Goal: Entertainment & Leisure: Browse casually

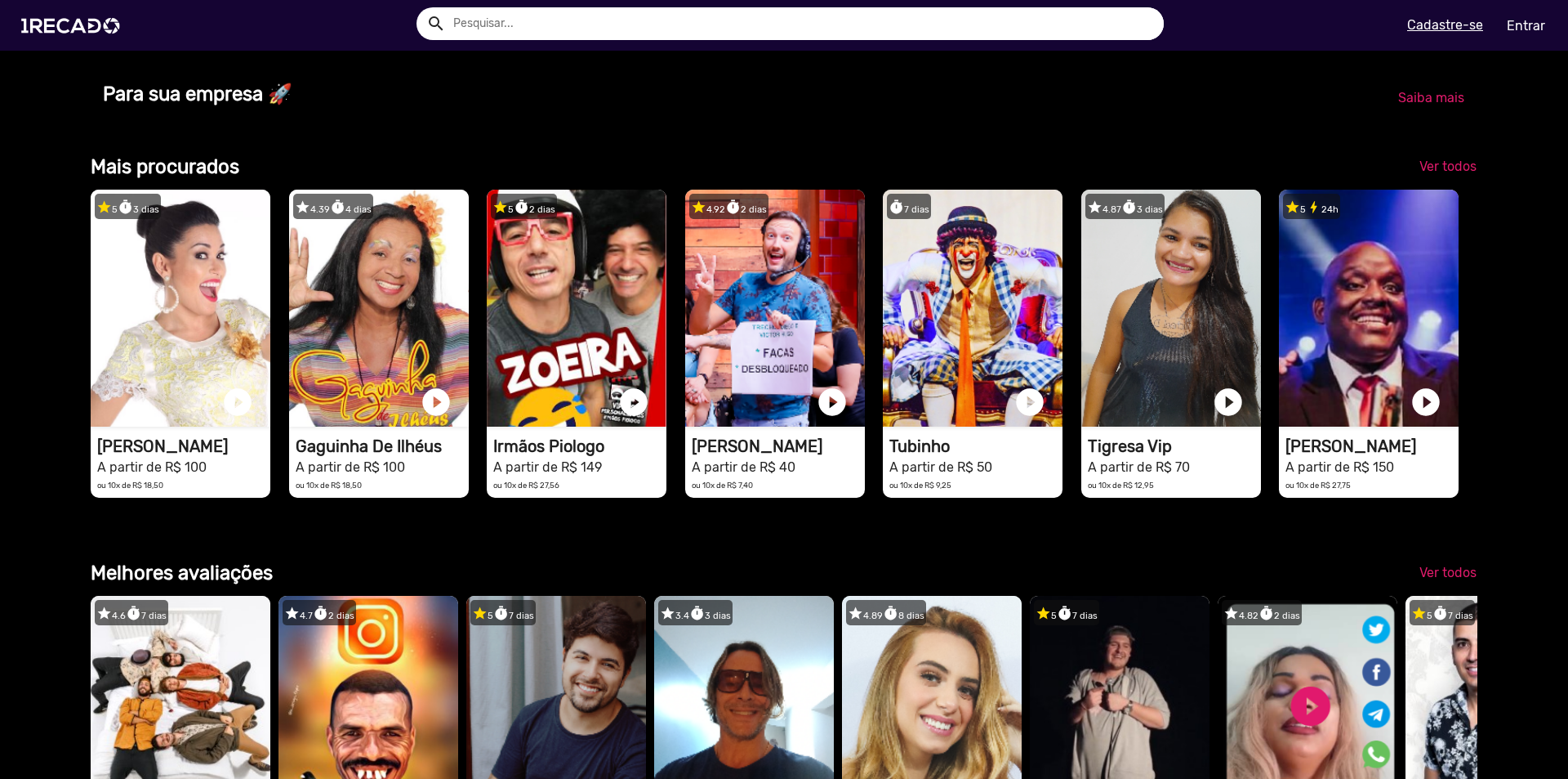
scroll to position [0, 1555]
click at [1453, 174] on span "Ver todos" at bounding box center [1447, 165] width 57 height 15
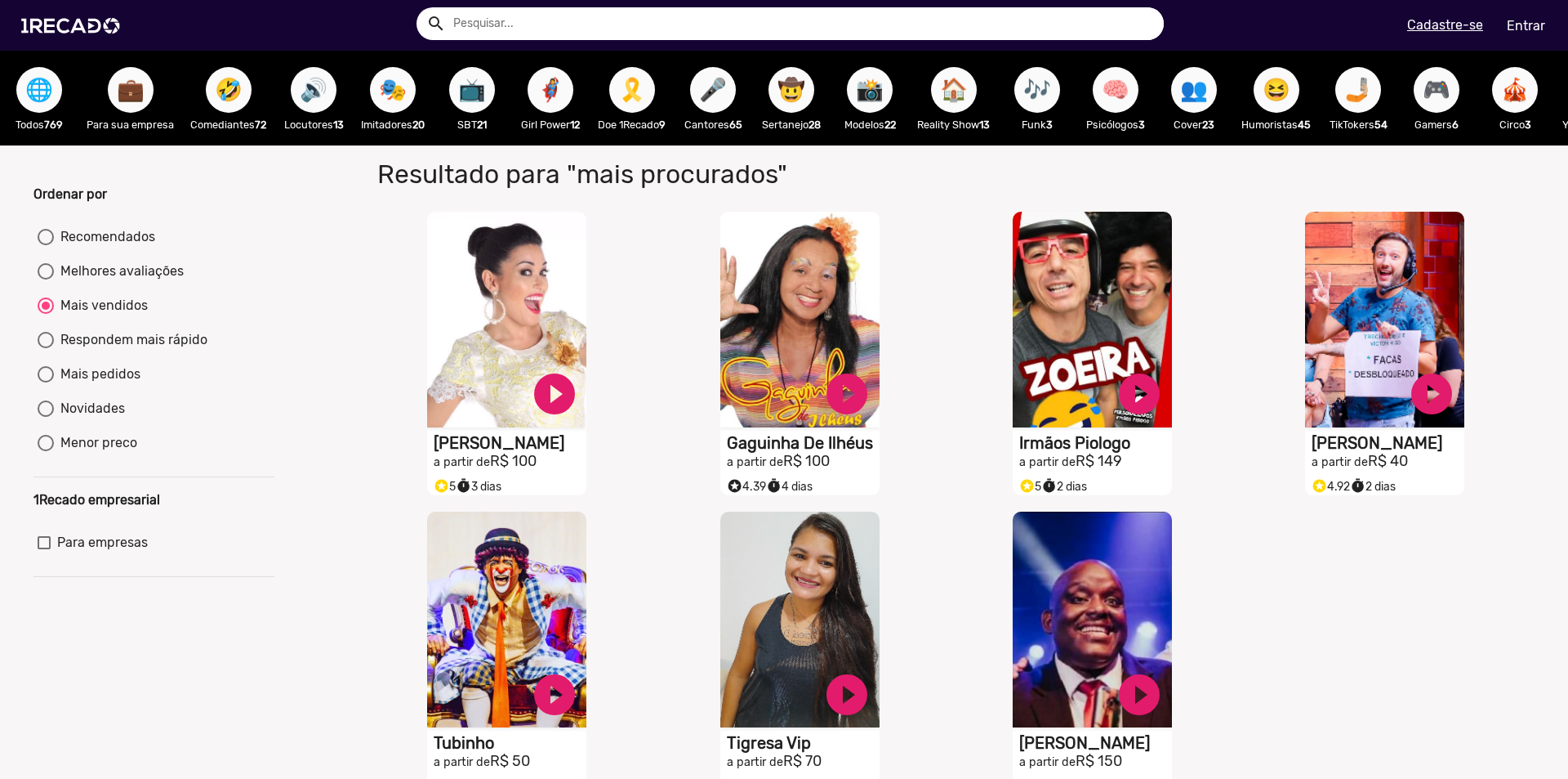
click at [574, 88] on button "🦸‍♀️" at bounding box center [550, 89] width 46 height 46
radio input "true"
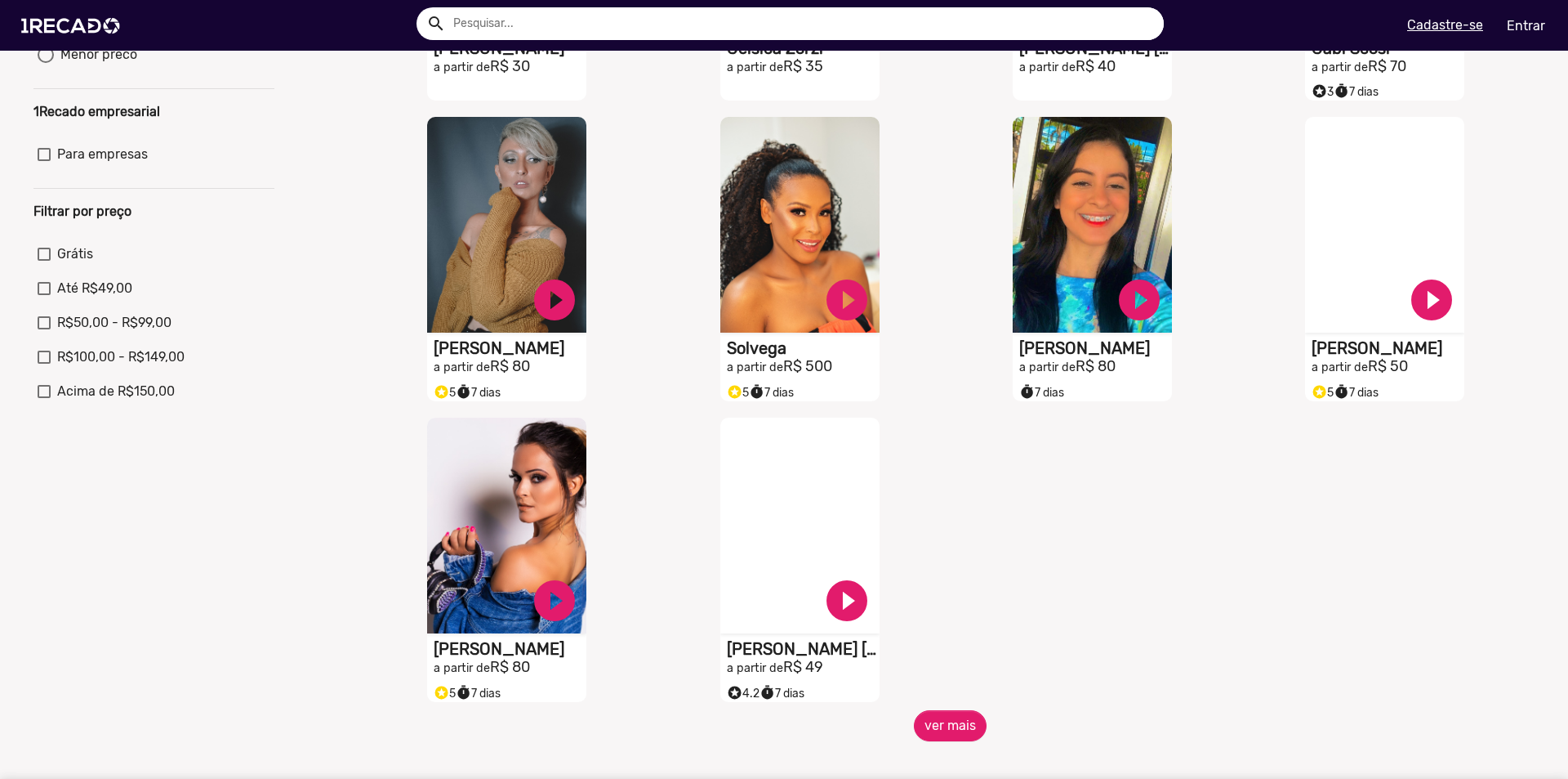
scroll to position [490, 0]
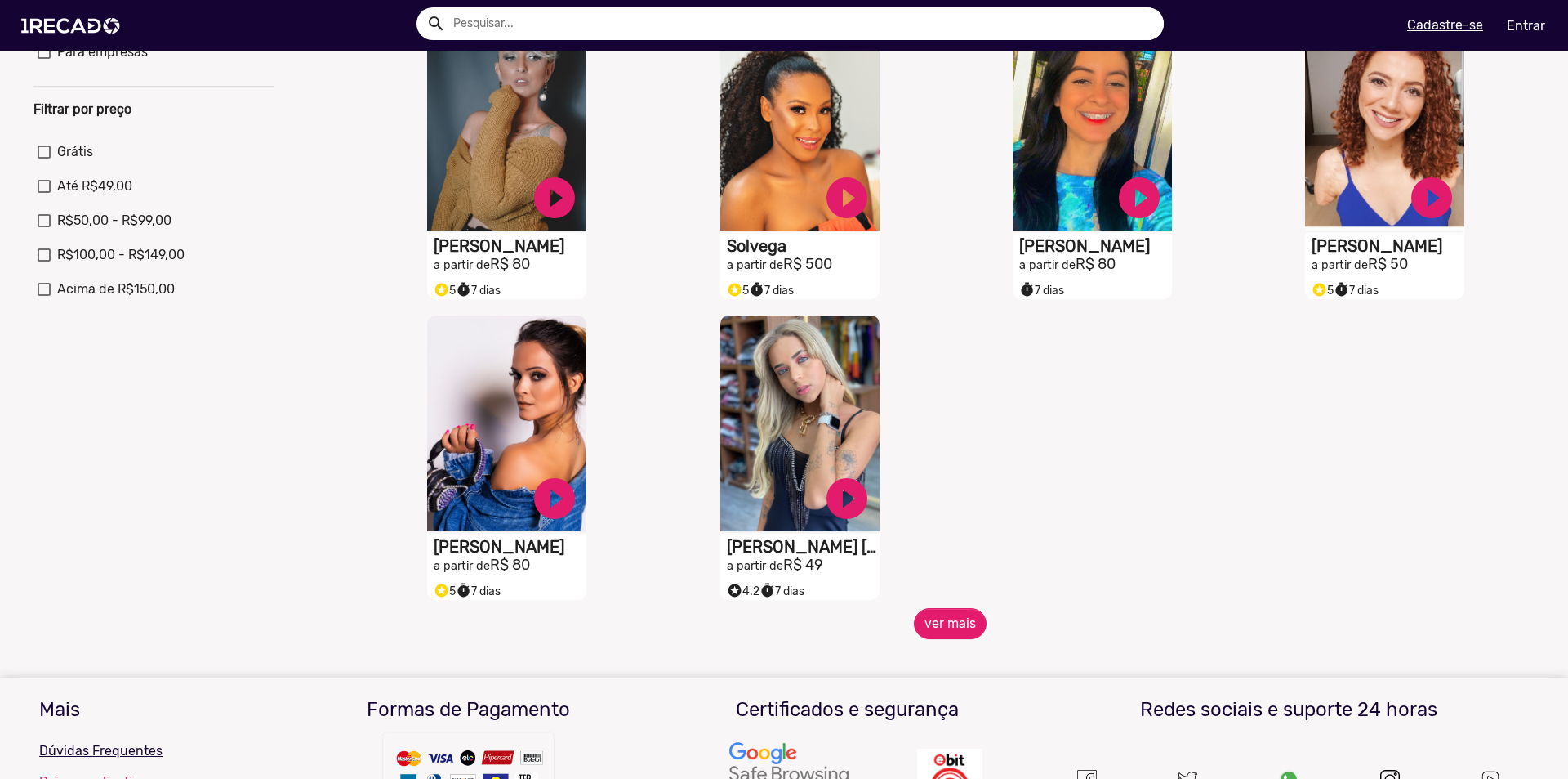
click at [913, 621] on span "ver mais" at bounding box center [949, 624] width 1170 height 31
click at [928, 626] on button "ver mais" at bounding box center [950, 624] width 72 height 31
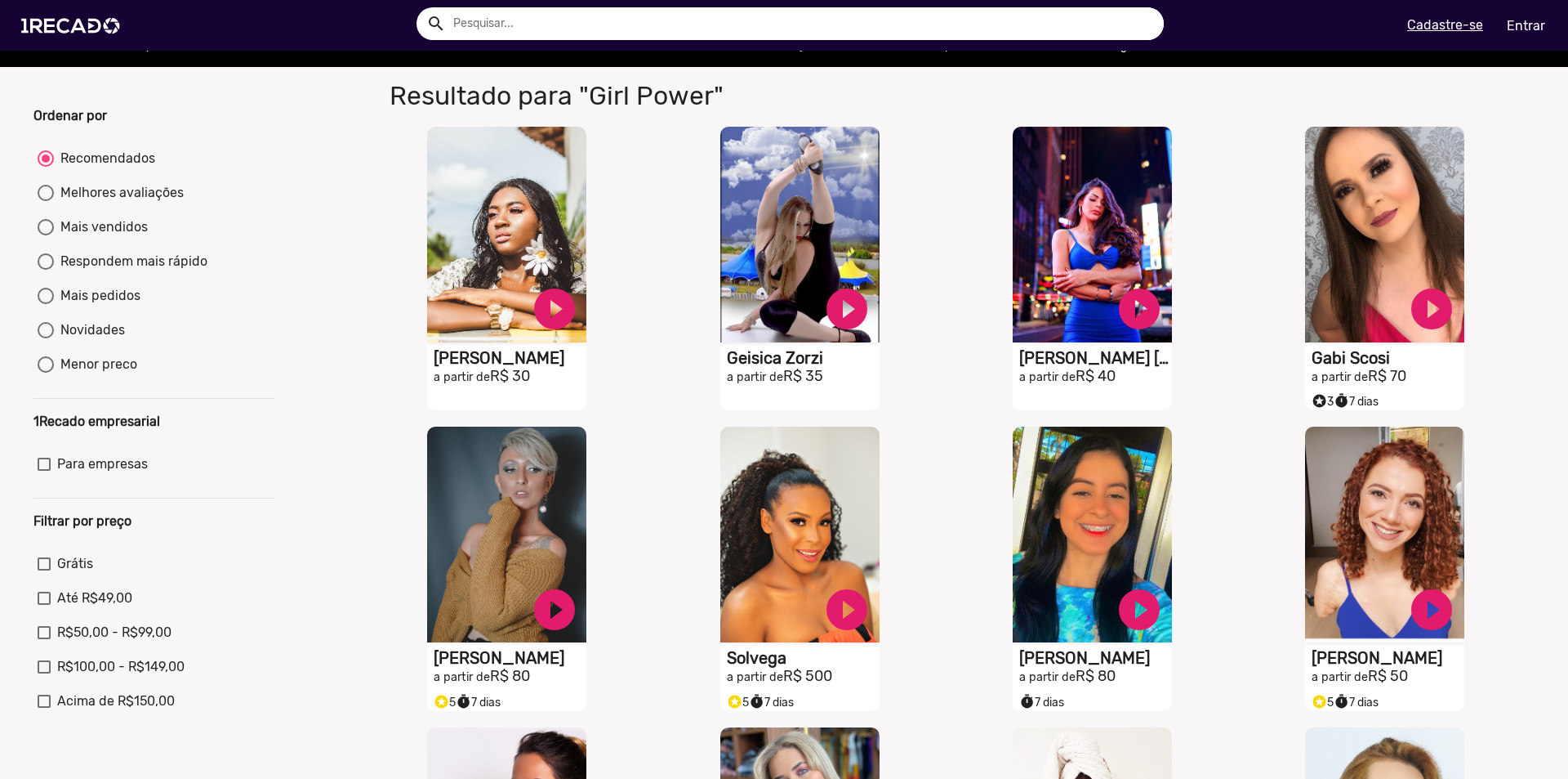
scroll to position [0, 0]
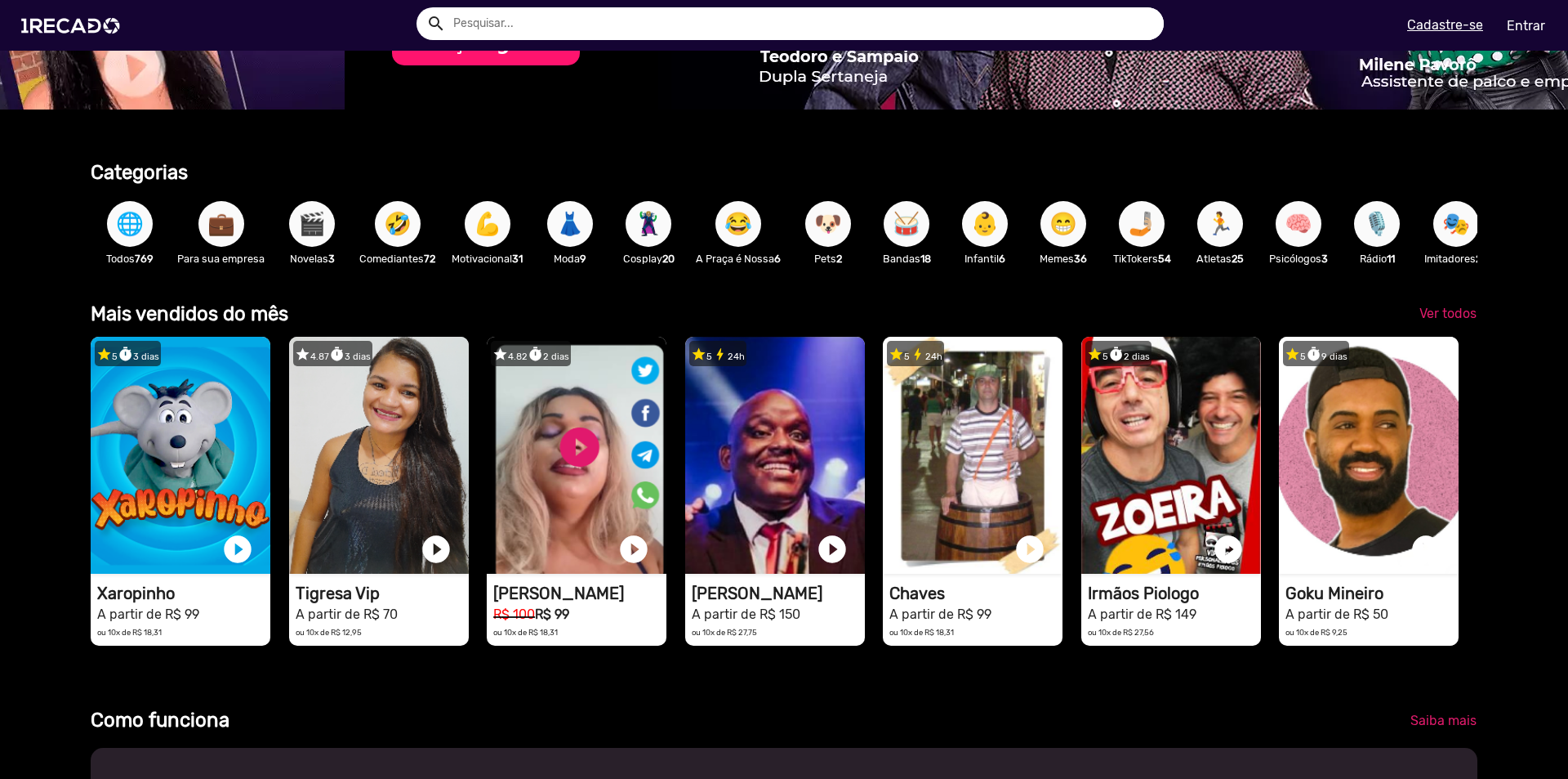
scroll to position [0, 3111]
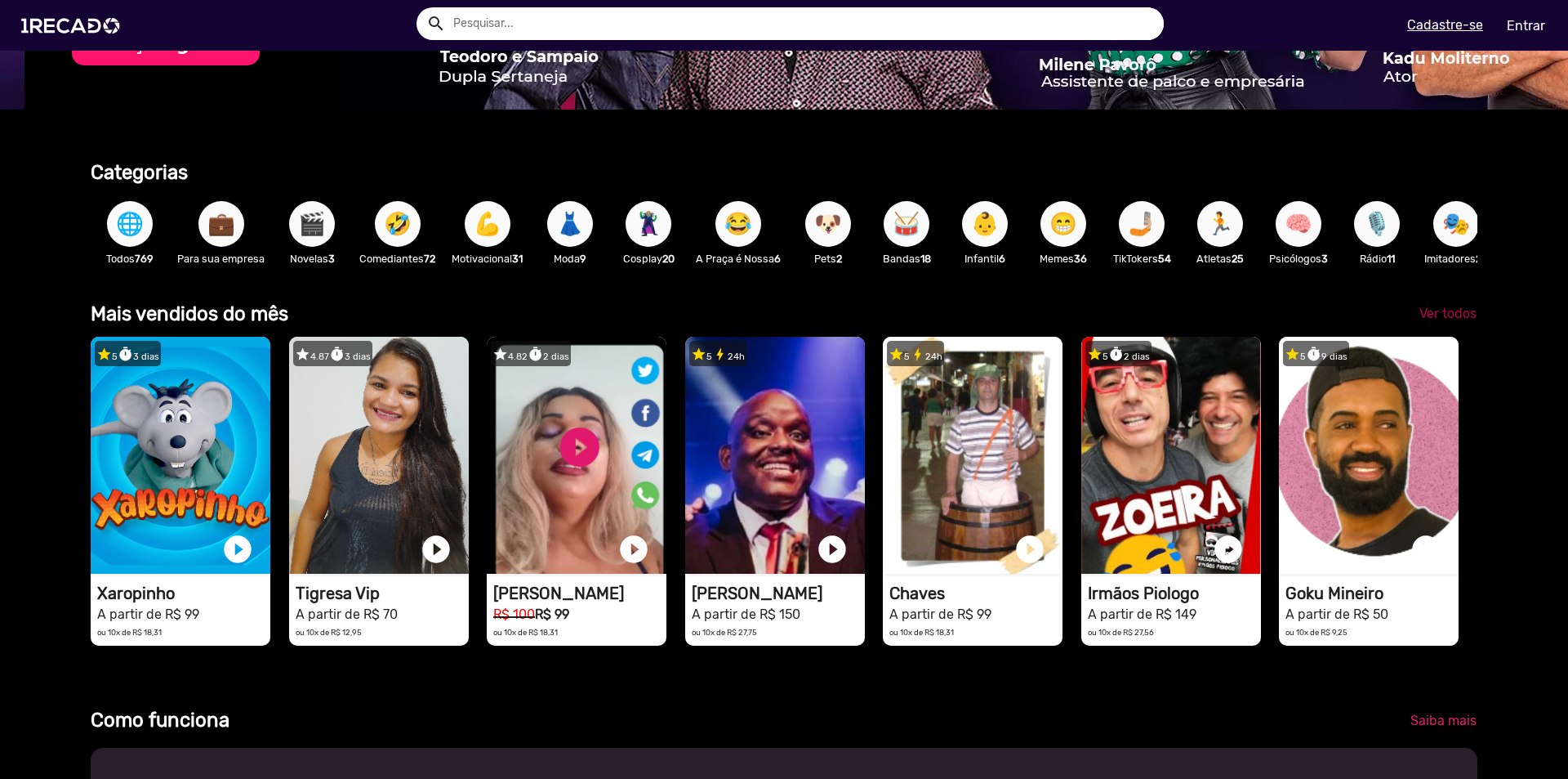
click at [1438, 321] on span "Ver todos" at bounding box center [1447, 313] width 57 height 15
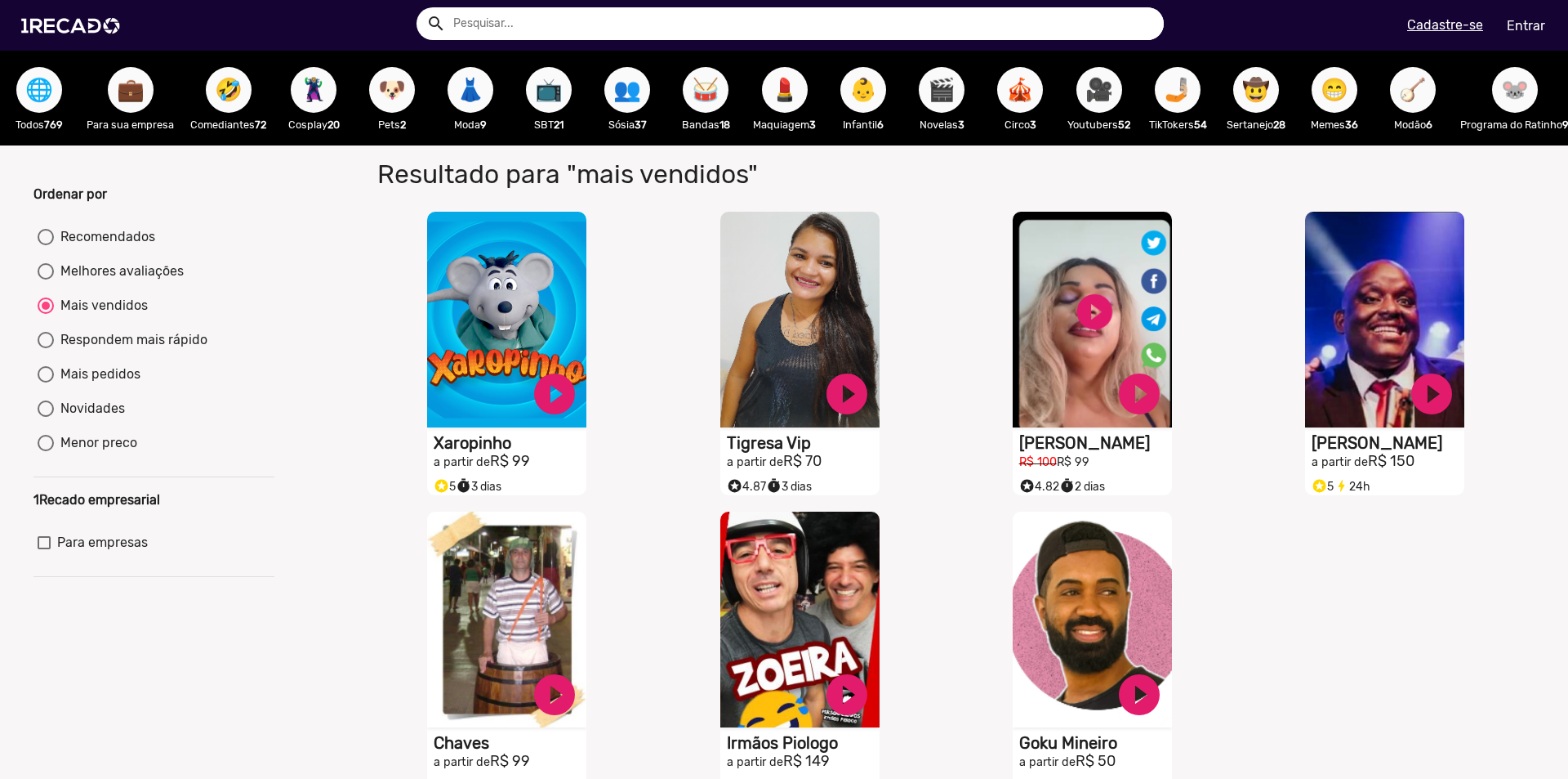
click at [87, 247] on div "Recomendados" at bounding box center [105, 237] width 101 height 20
click at [46, 246] on input "Recomendados" at bounding box center [45, 245] width 1 height 1
radio input "true"
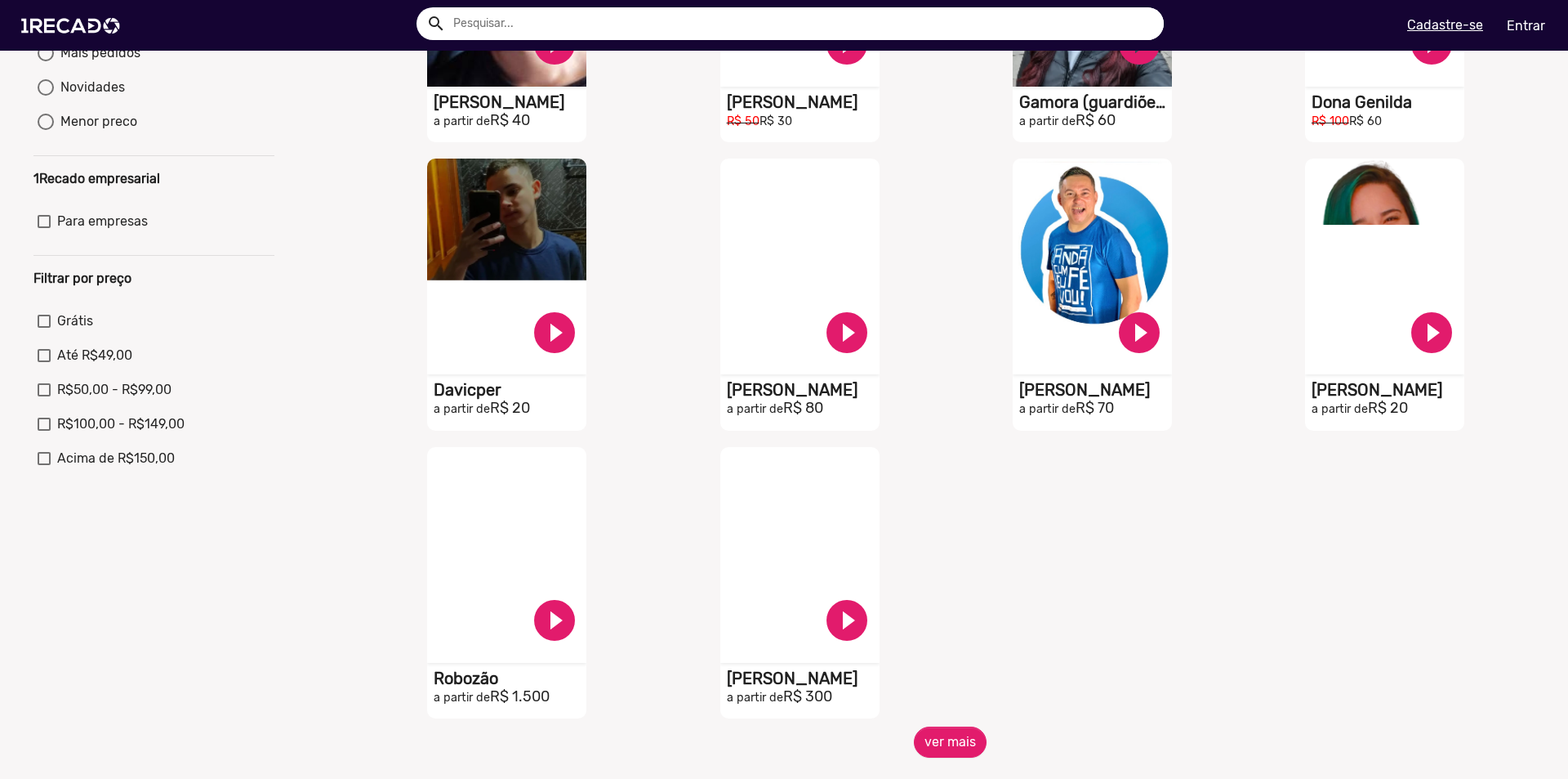
scroll to position [653, 0]
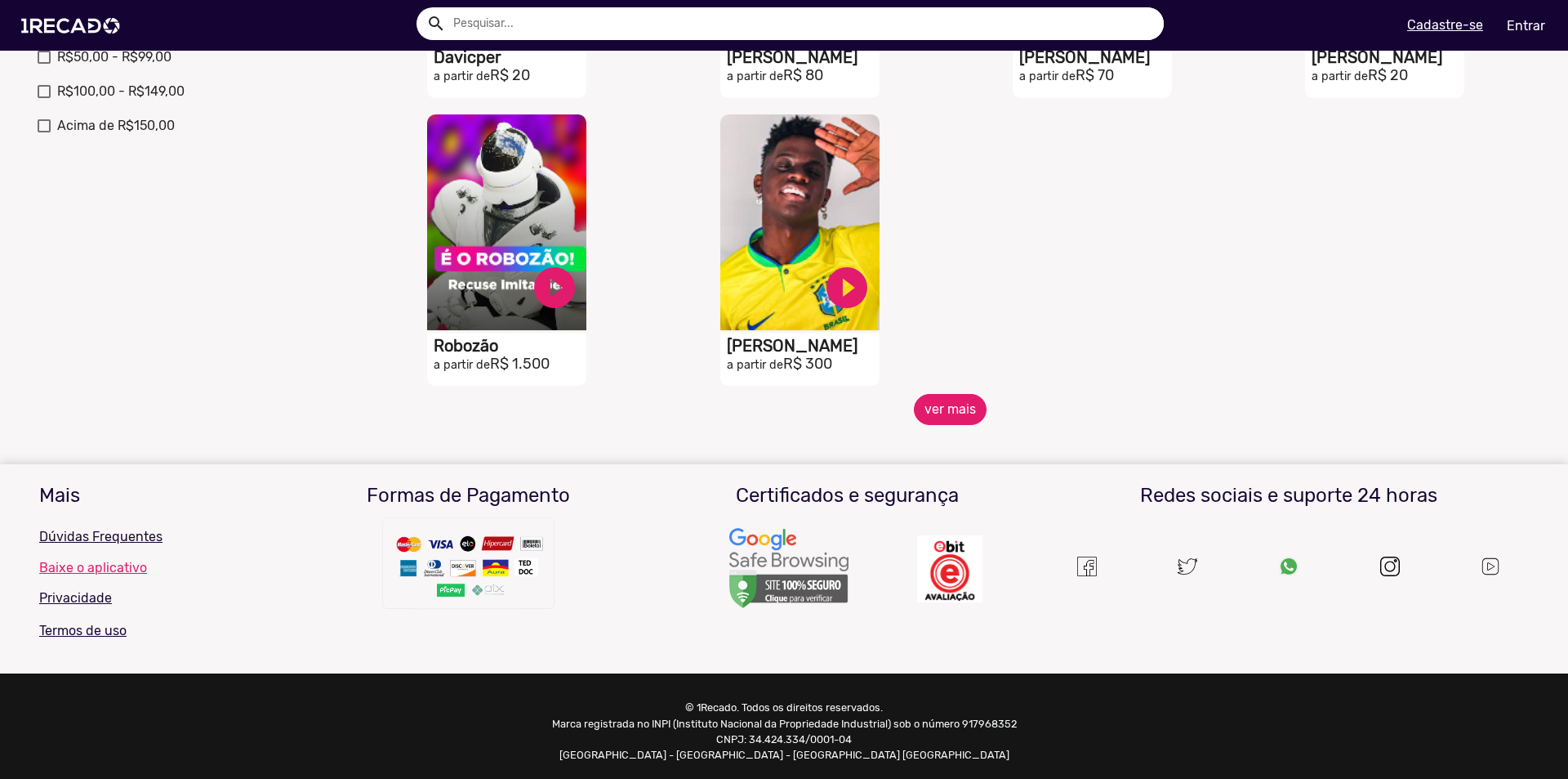
click at [940, 425] on button "ver mais" at bounding box center [950, 409] width 72 height 31
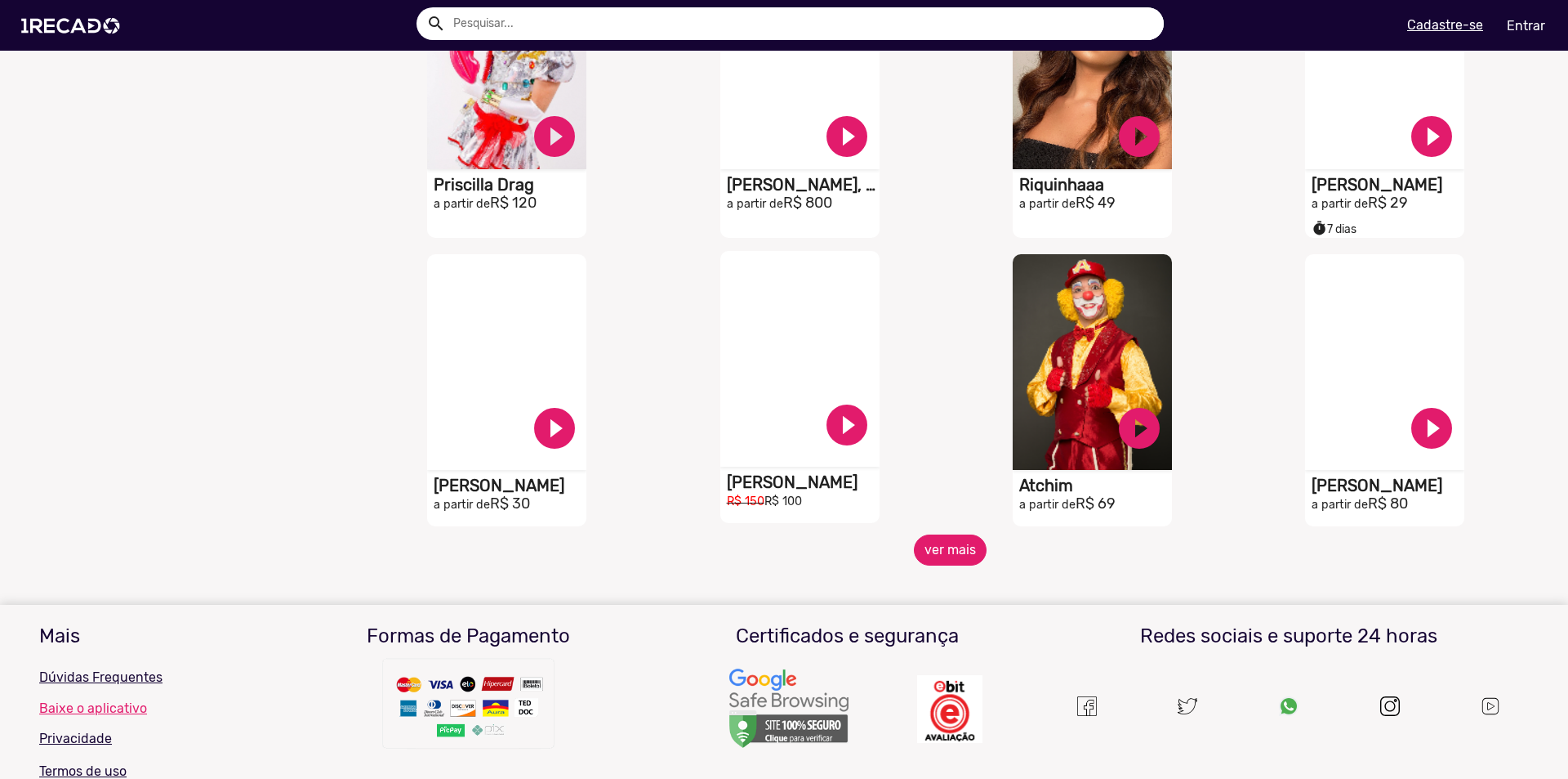
scroll to position [1062, 0]
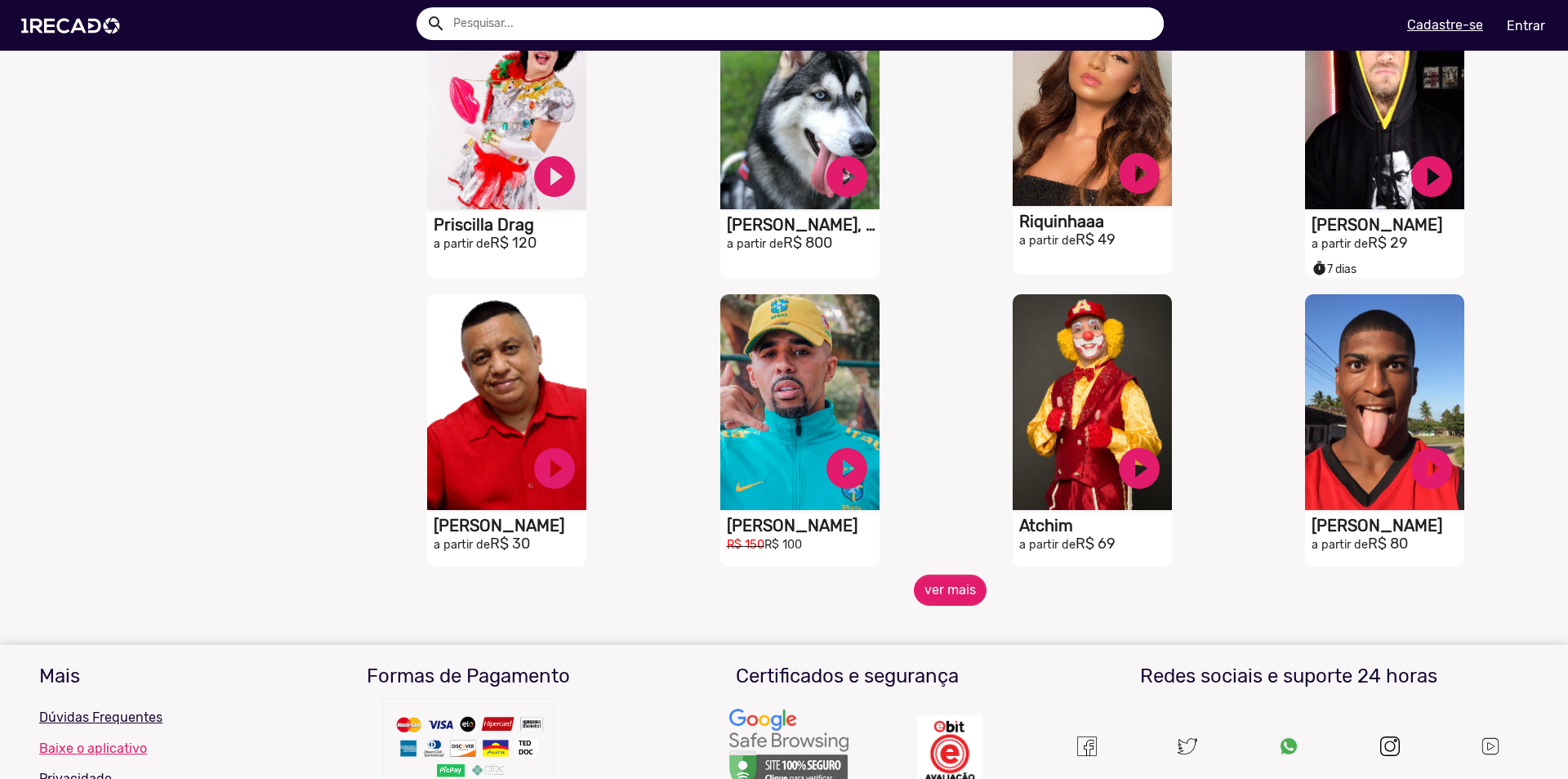
click at [1069, 178] on video "S1RECADO vídeos dedicados para fãs e empresas" at bounding box center [1092, 98] width 159 height 216
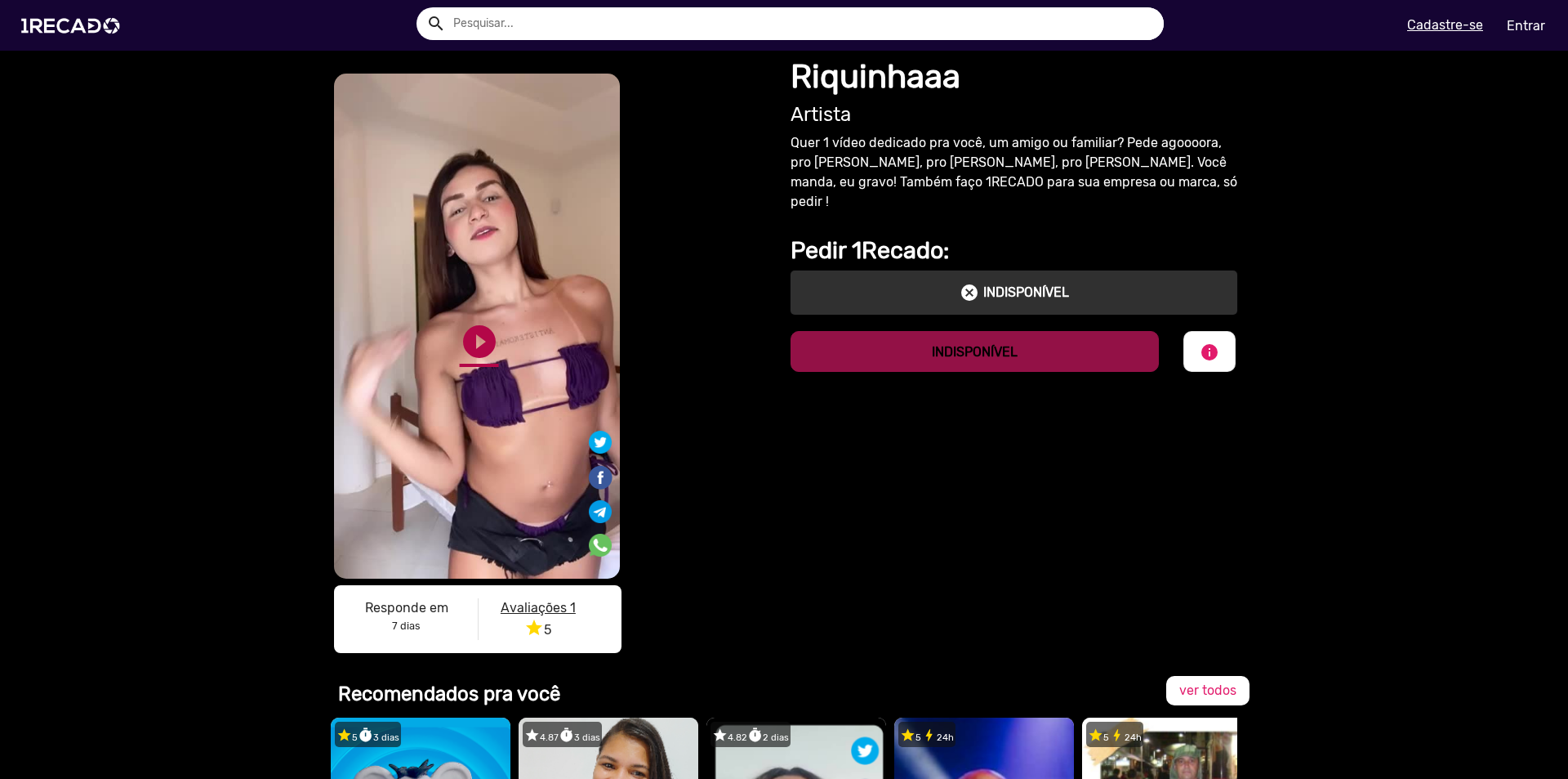
click at [473, 337] on link "play_circle_filled" at bounding box center [479, 341] width 39 height 39
click at [463, 344] on link "pause_circle" at bounding box center [479, 341] width 39 height 39
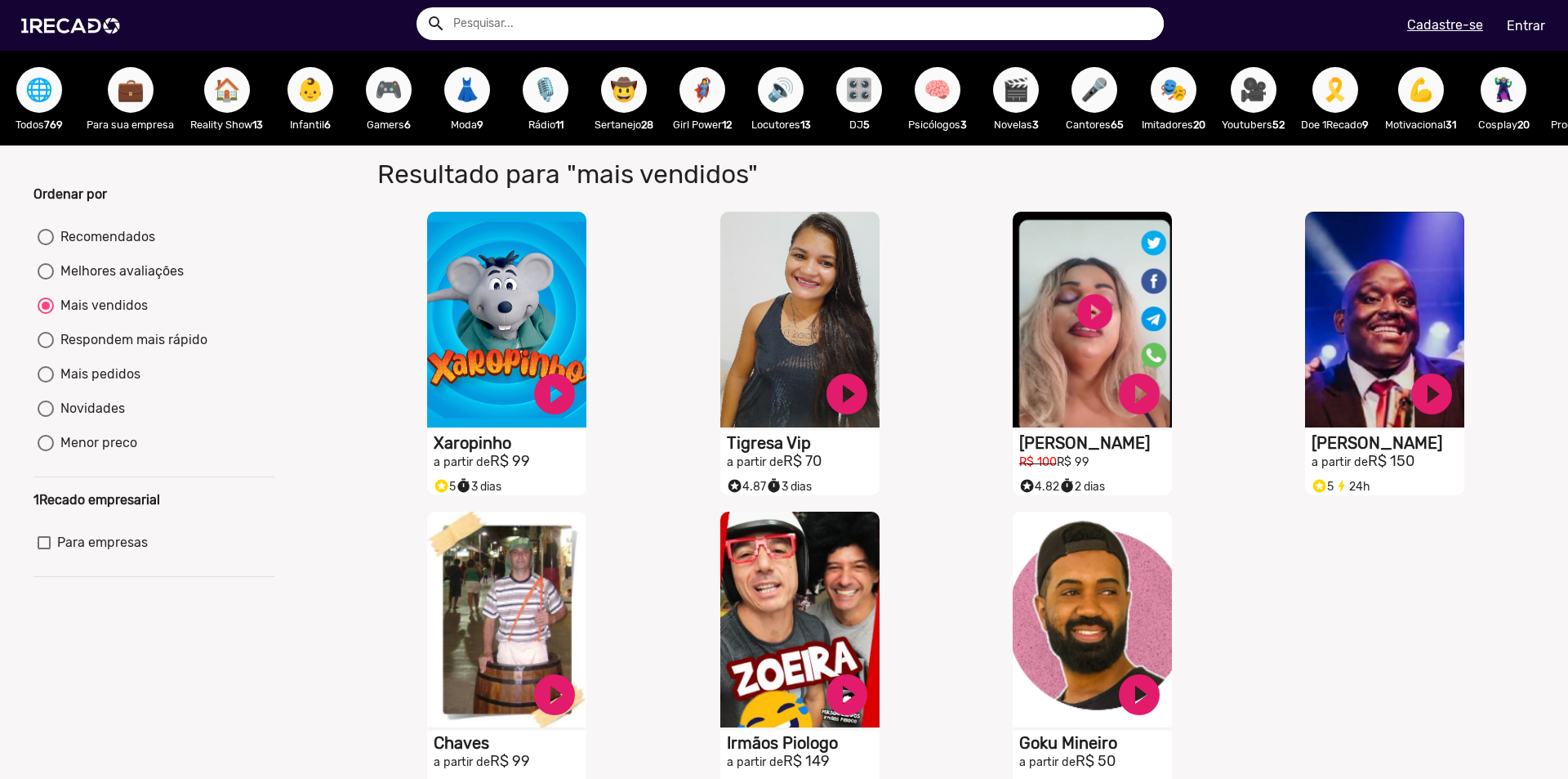
click at [41, 94] on span "🌐" at bounding box center [39, 89] width 28 height 46
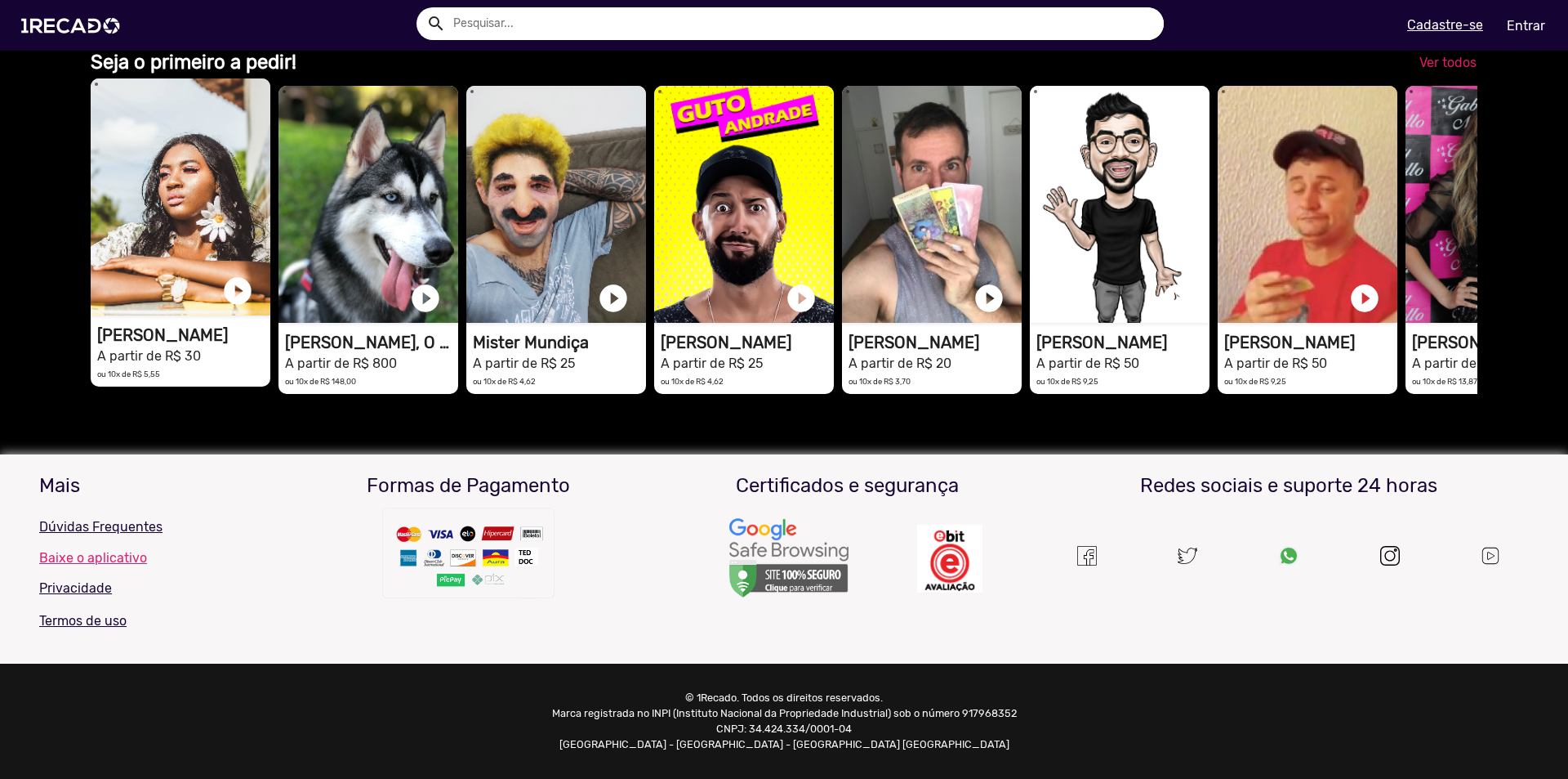
scroll to position [4085, 0]
click at [190, 297] on video "1RECADO vídeos dedicados para fãs e empresas" at bounding box center [180, 197] width 180 height 237
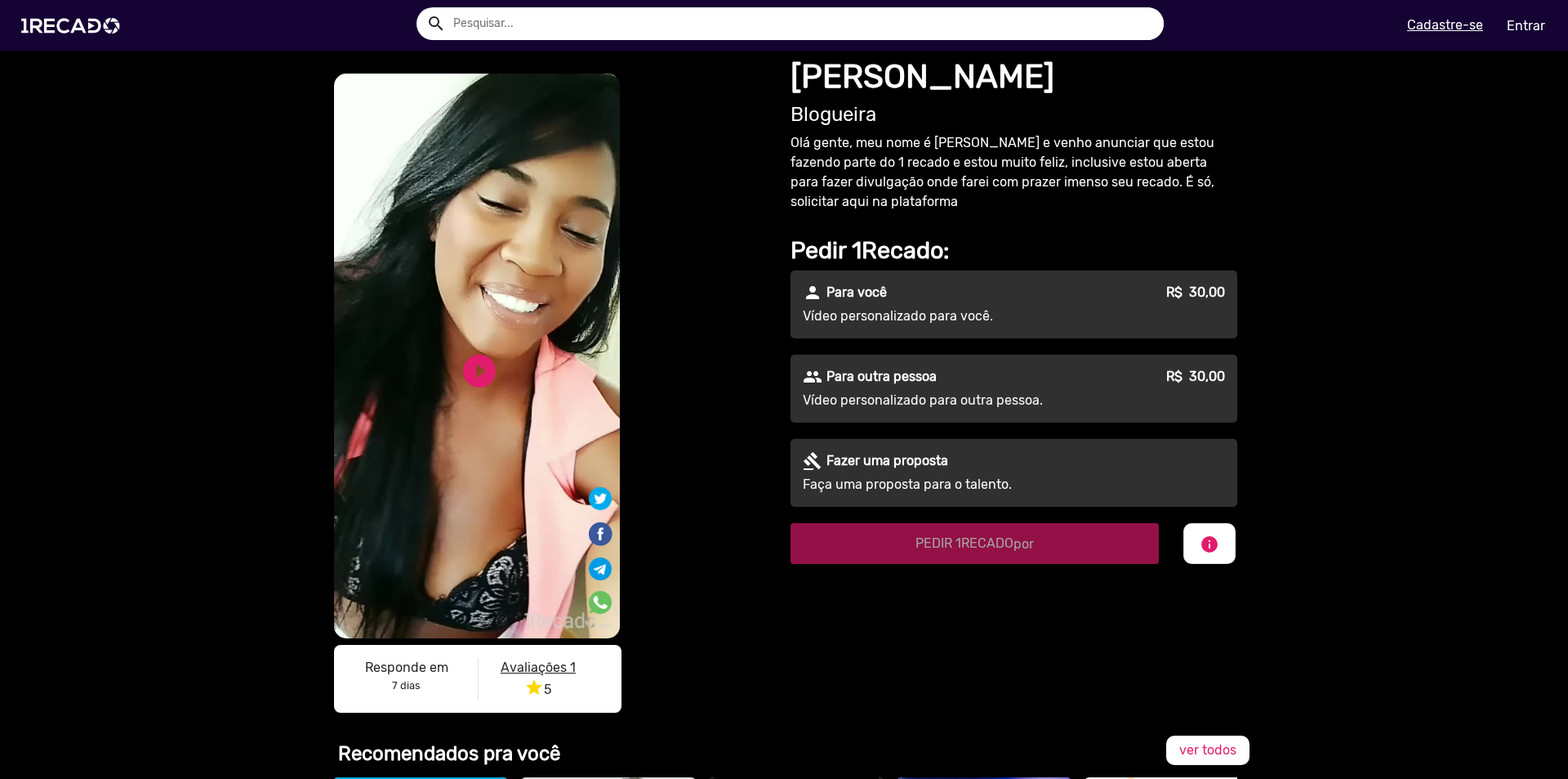
click at [476, 334] on video "S1RECADO vídeos dedicados para fãs e empresas" at bounding box center [477, 355] width 285 height 565
click at [481, 368] on link "play_circle_filled" at bounding box center [479, 371] width 39 height 39
click at [80, 39] on img at bounding box center [74, 25] width 124 height 70
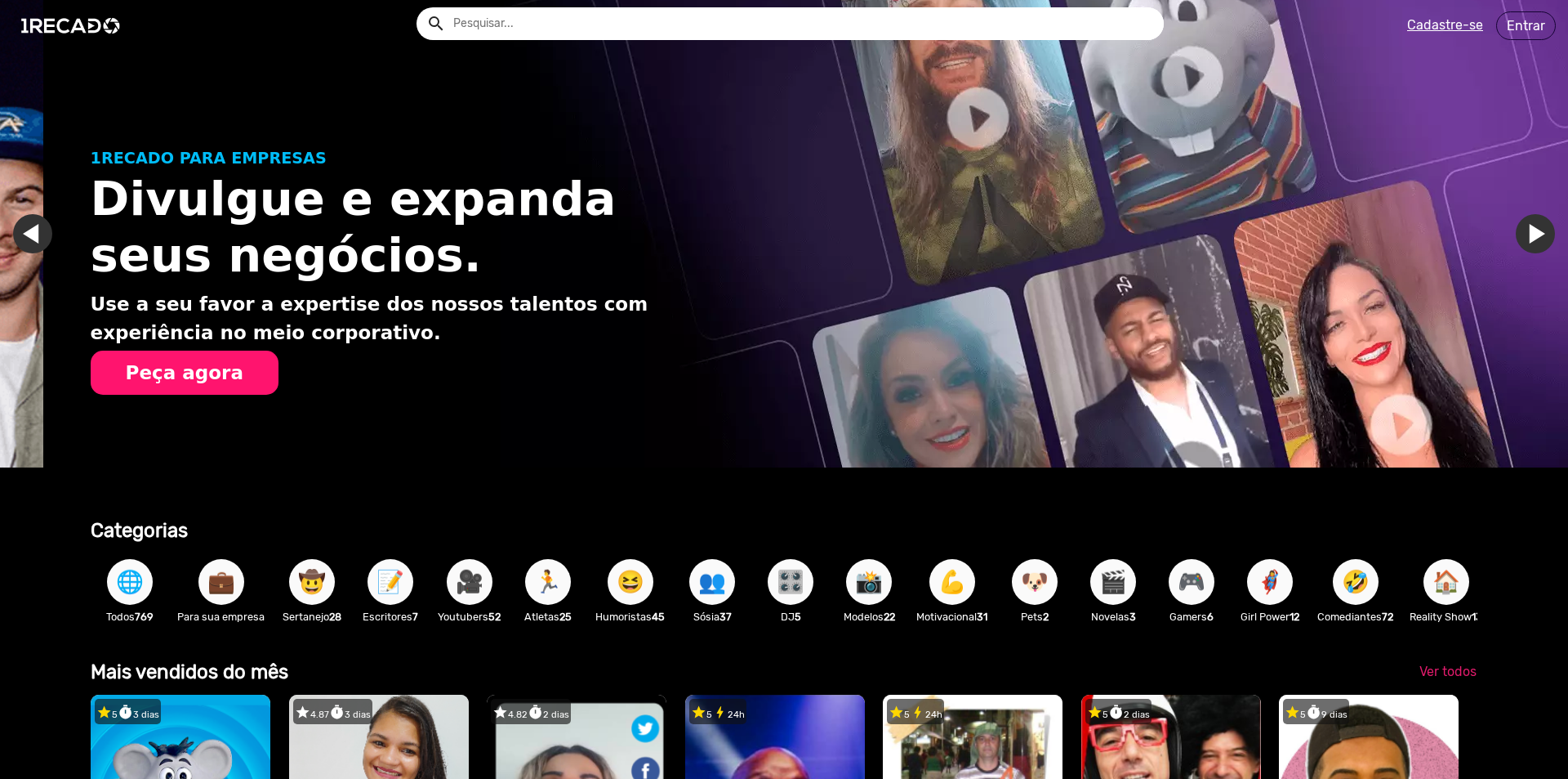
scroll to position [0, 1555]
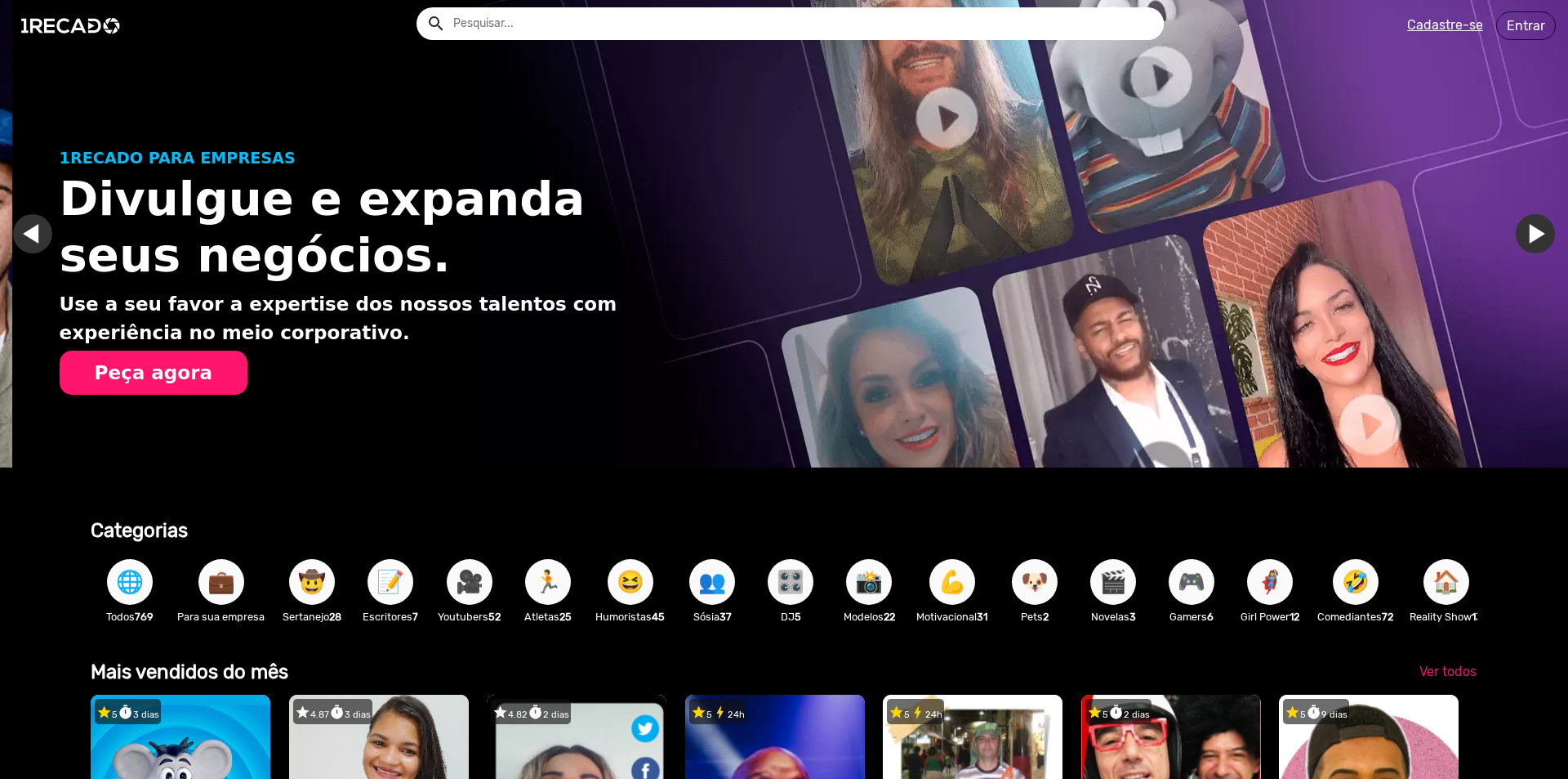
drag, startPoint x: 1255, startPoint y: 581, endPoint x: 935, endPoint y: 580, distance: 320.0
click at [961, 580] on div "🌐 Todos 769 💼 Para sua empresa 🤠 Sertanejo 28 📝 Escritores 7 🎥 Youtubers 52 🏃 A…" at bounding box center [783, 589] width 1386 height 95
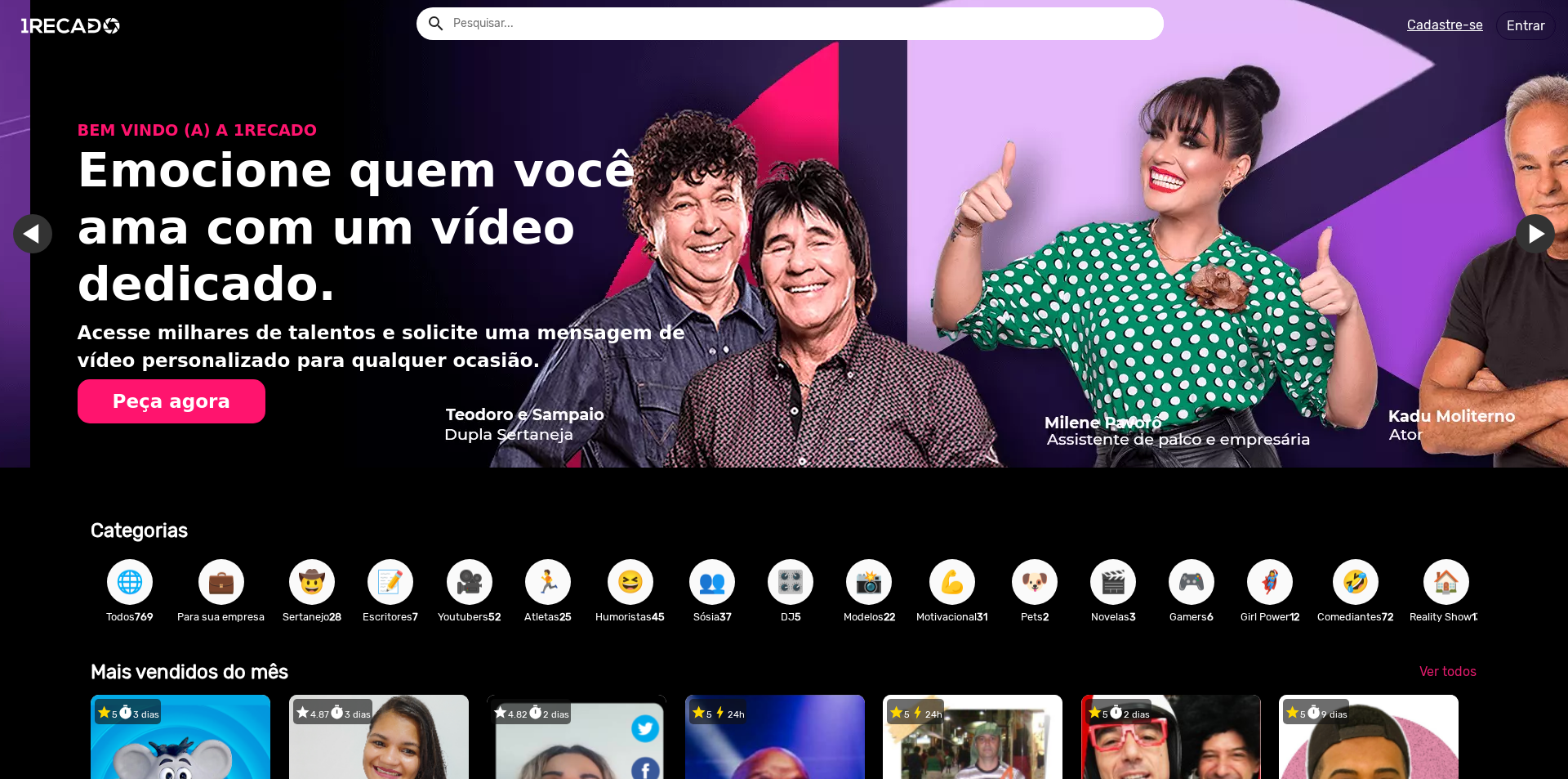
scroll to position [0, 3111]
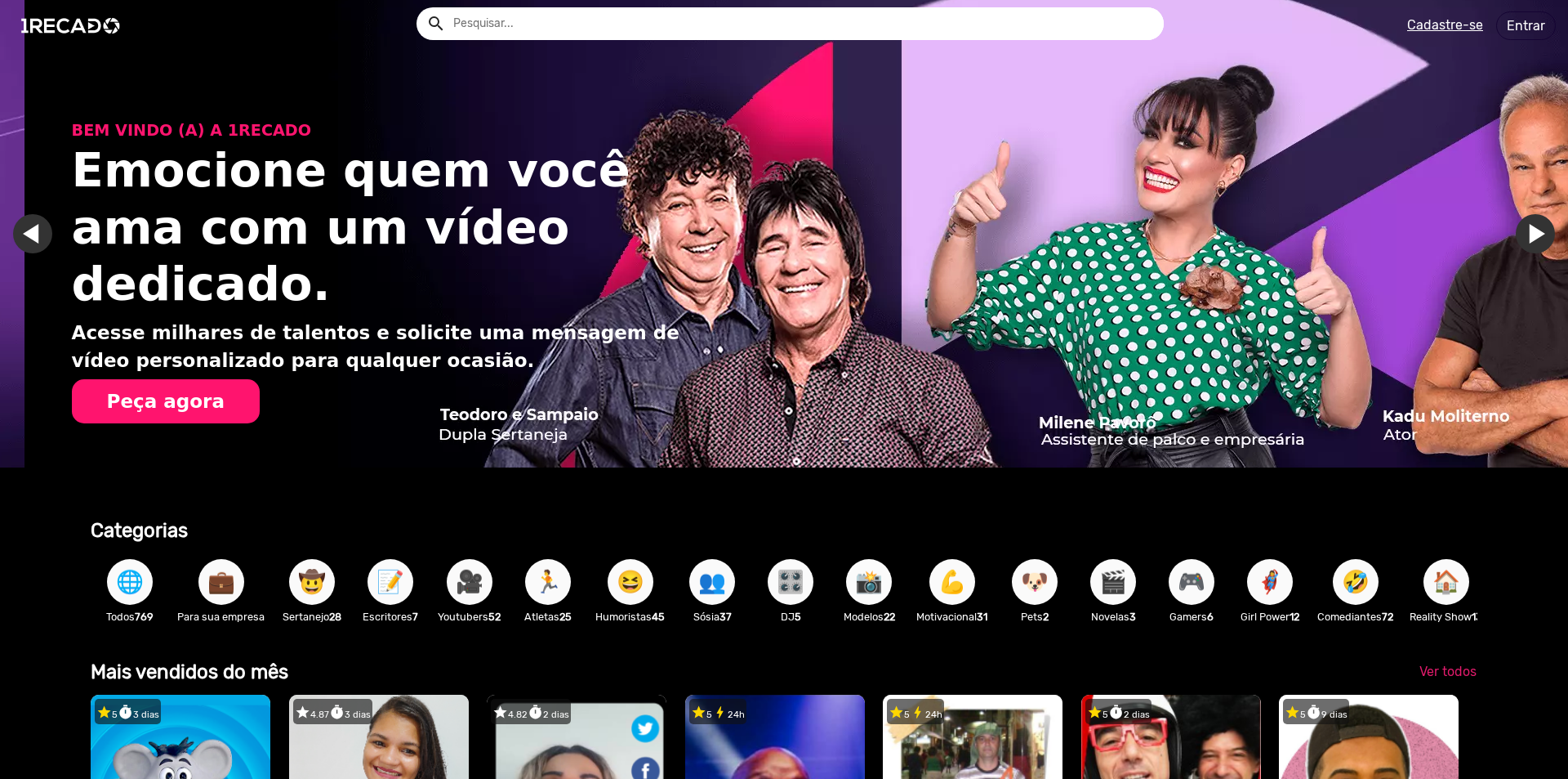
click at [873, 593] on span "📸" at bounding box center [868, 581] width 28 height 46
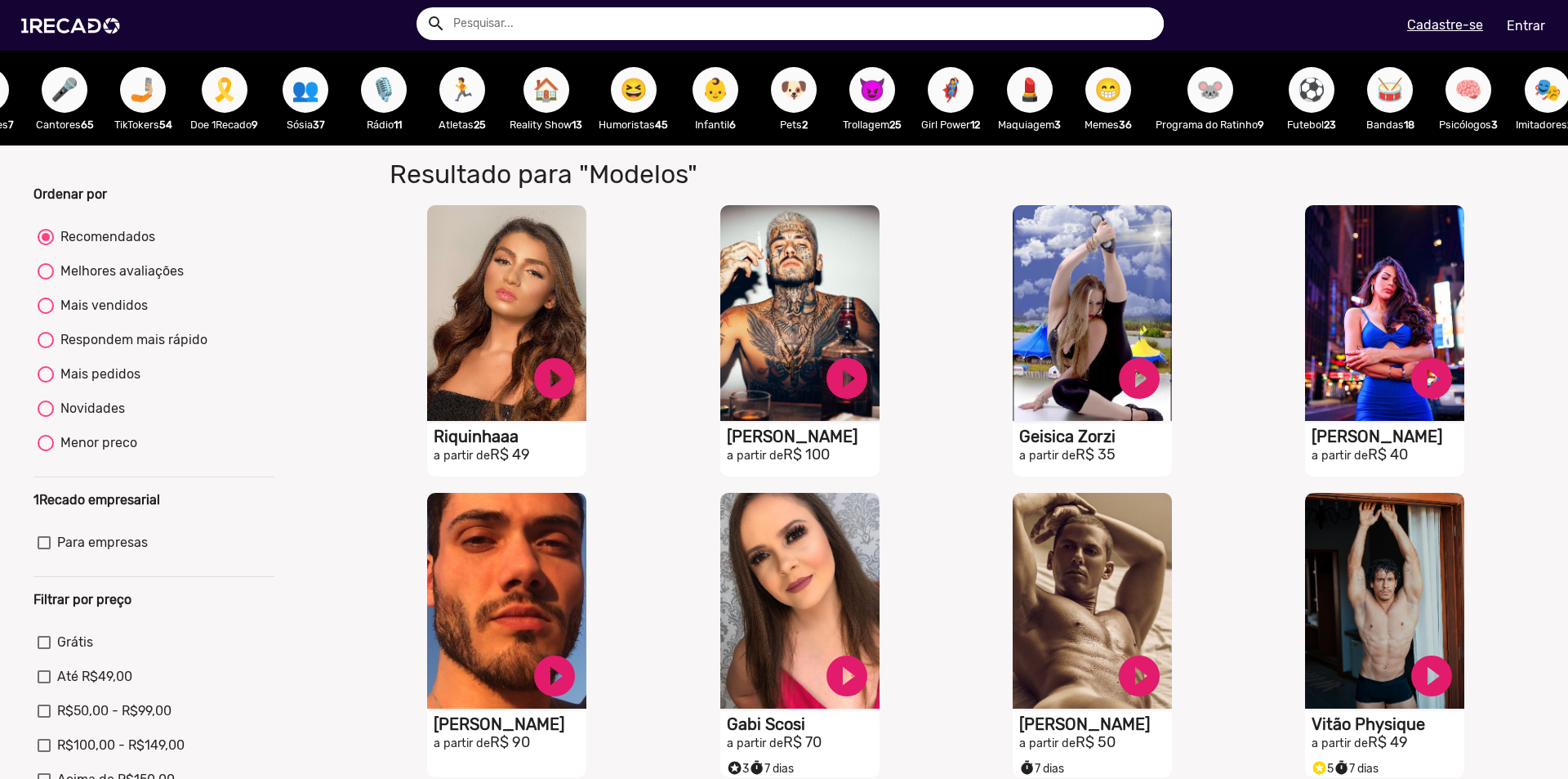
scroll to position [0, 1777]
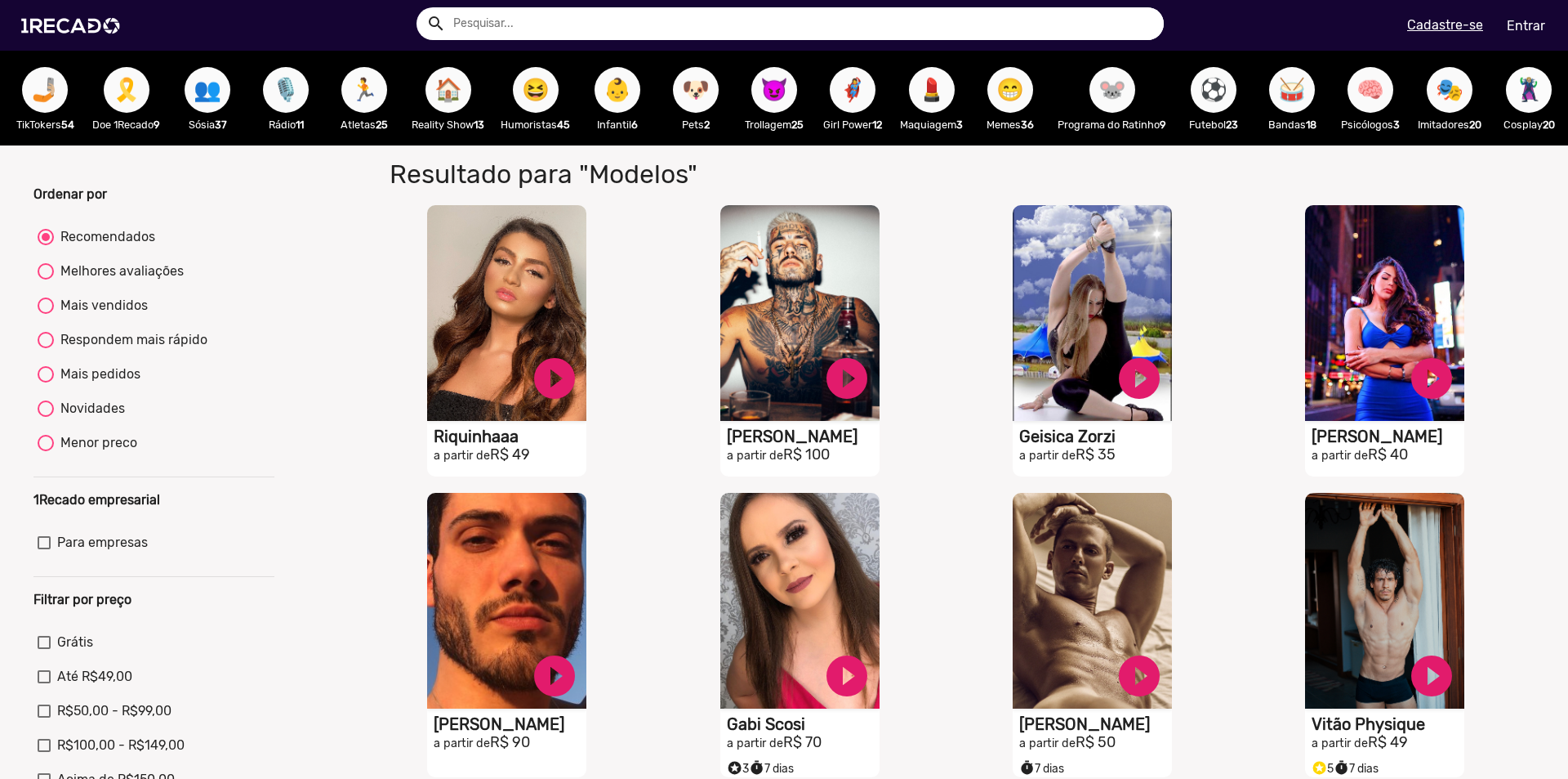
click at [1526, 89] on span "🦹🏼‍♀️" at bounding box center [1528, 89] width 28 height 46
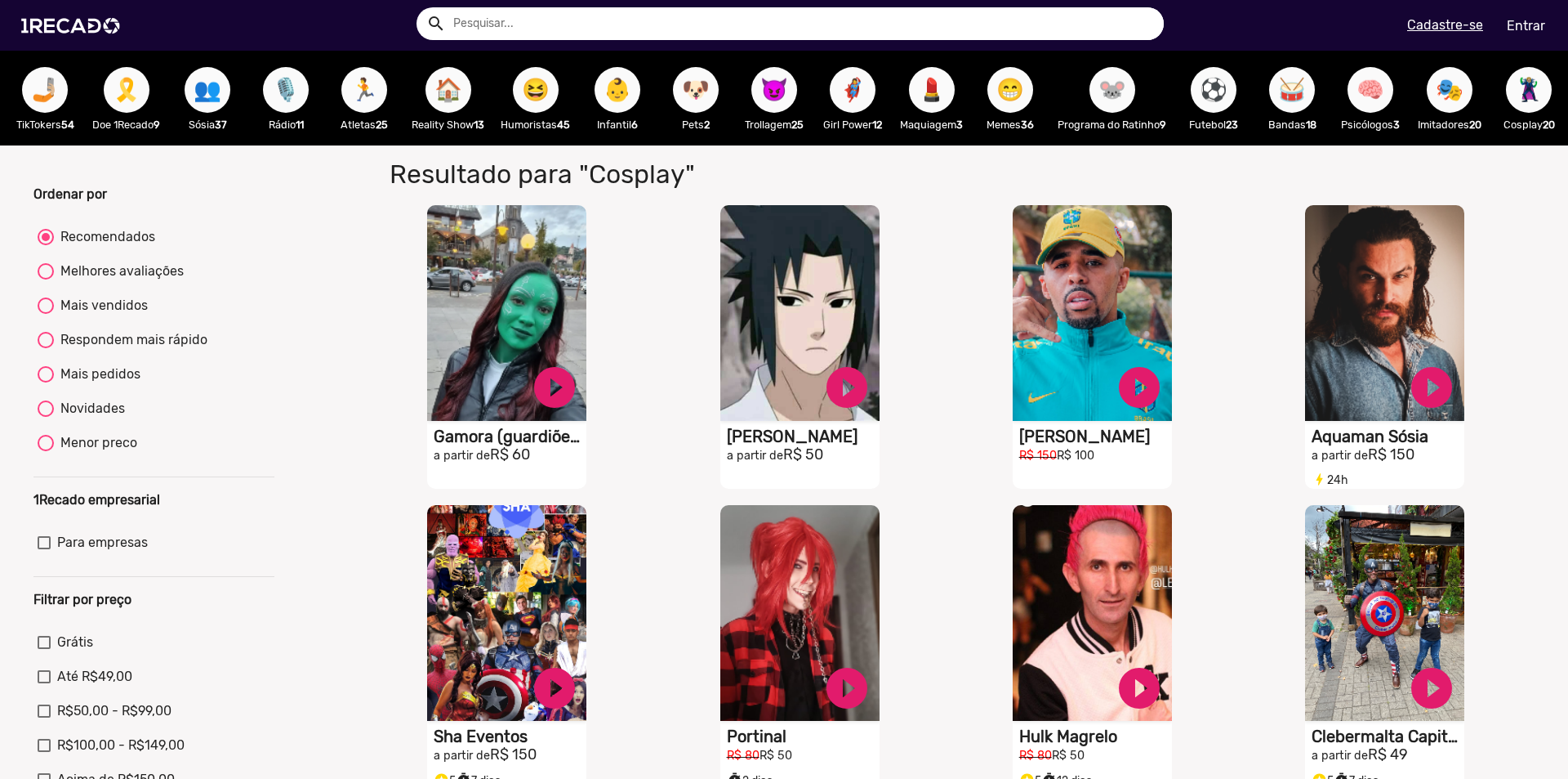
click at [918, 95] on span "💄" at bounding box center [931, 89] width 28 height 46
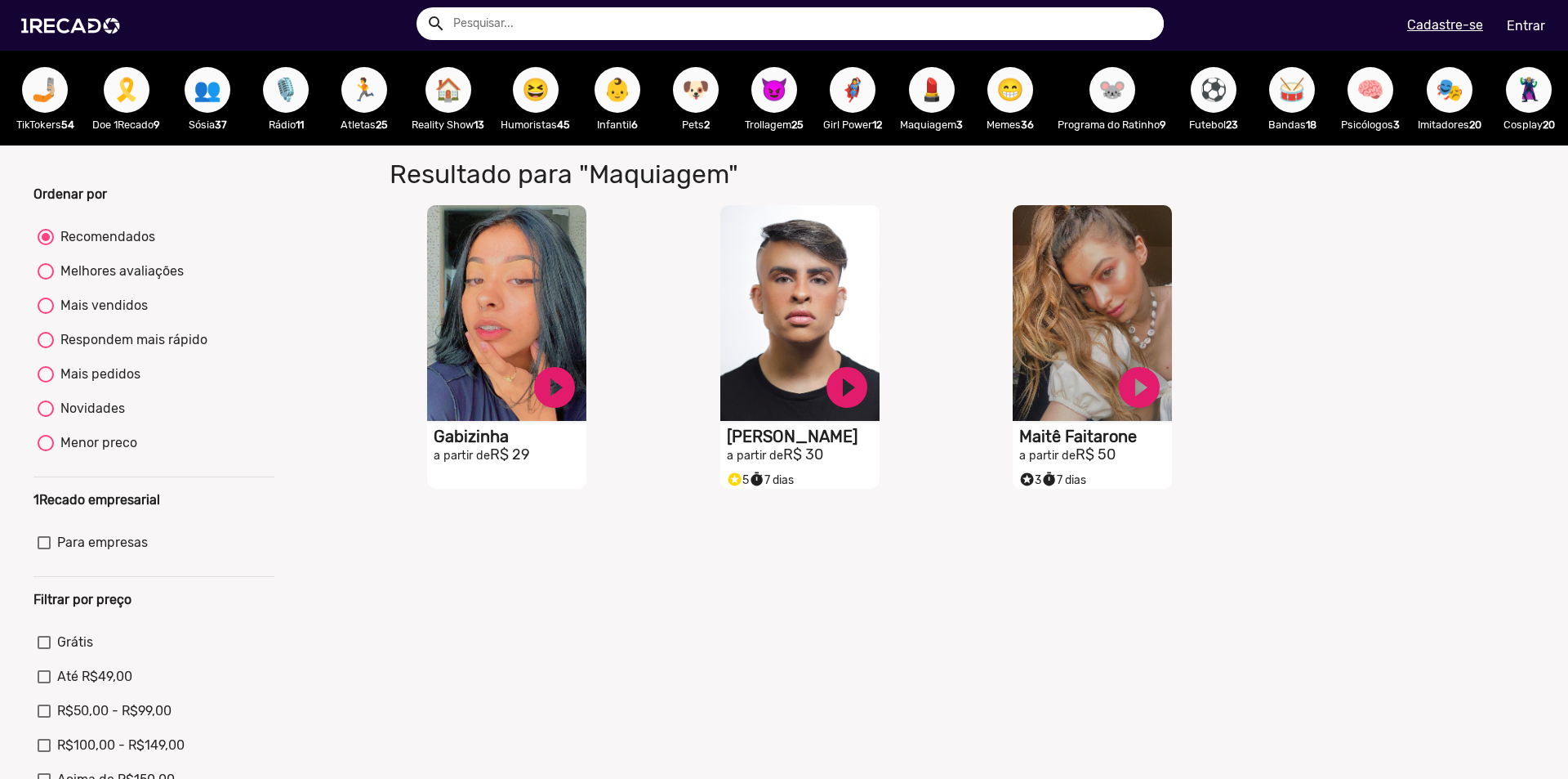
click at [436, 89] on span "🏠" at bounding box center [448, 89] width 28 height 46
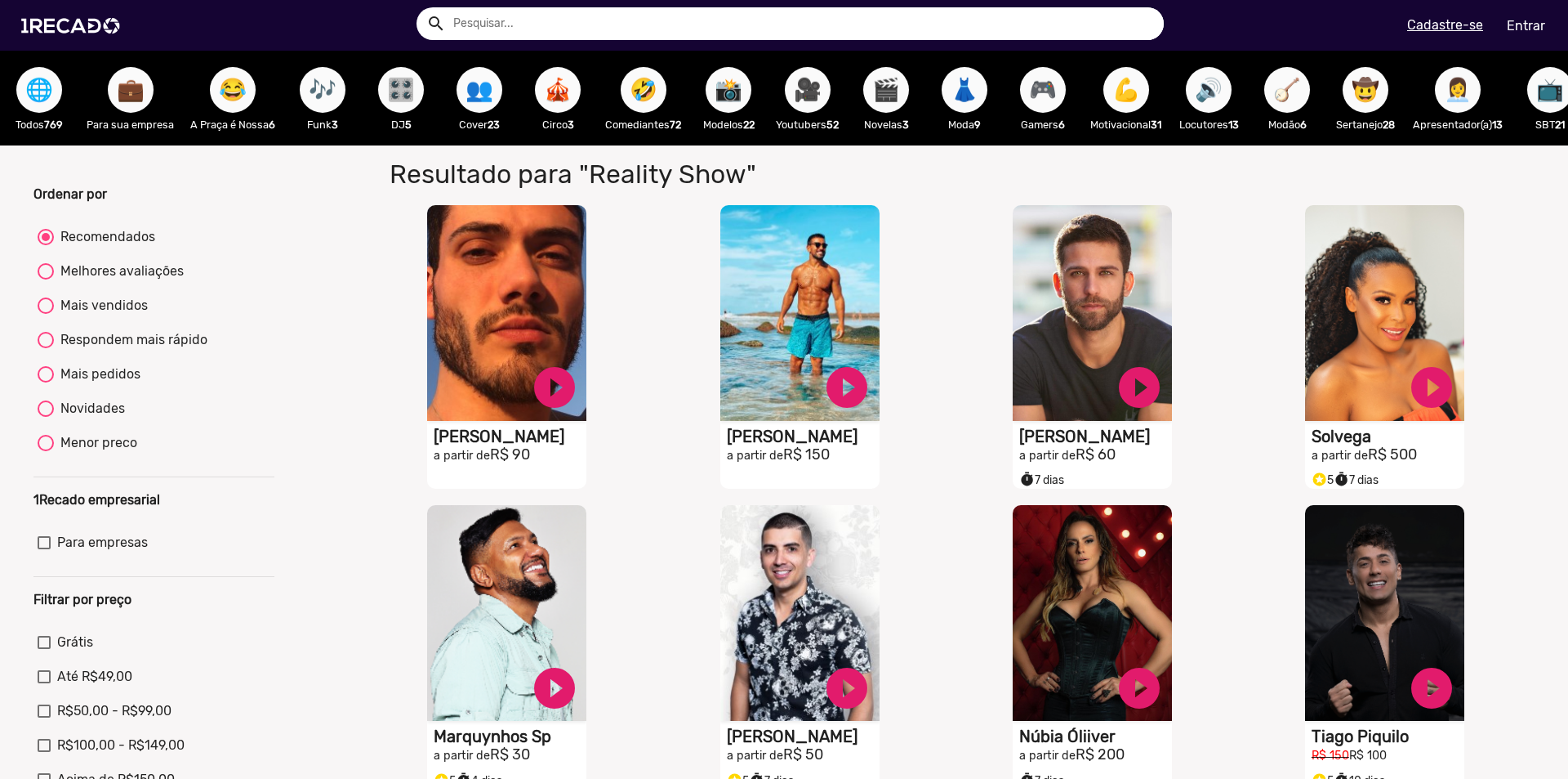
click at [726, 100] on span "📸" at bounding box center [728, 89] width 28 height 46
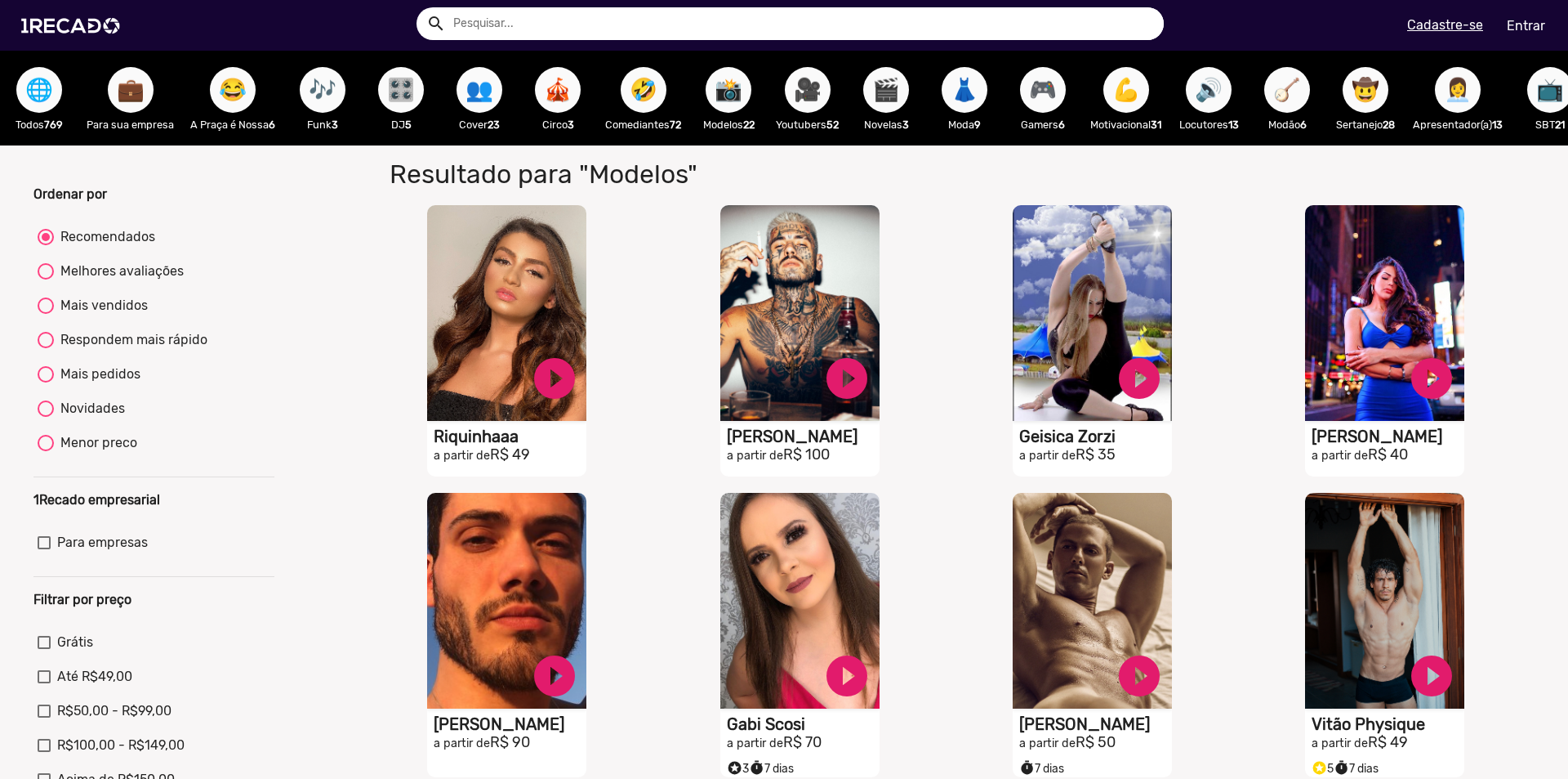
click at [796, 98] on span "🎥" at bounding box center [807, 89] width 28 height 46
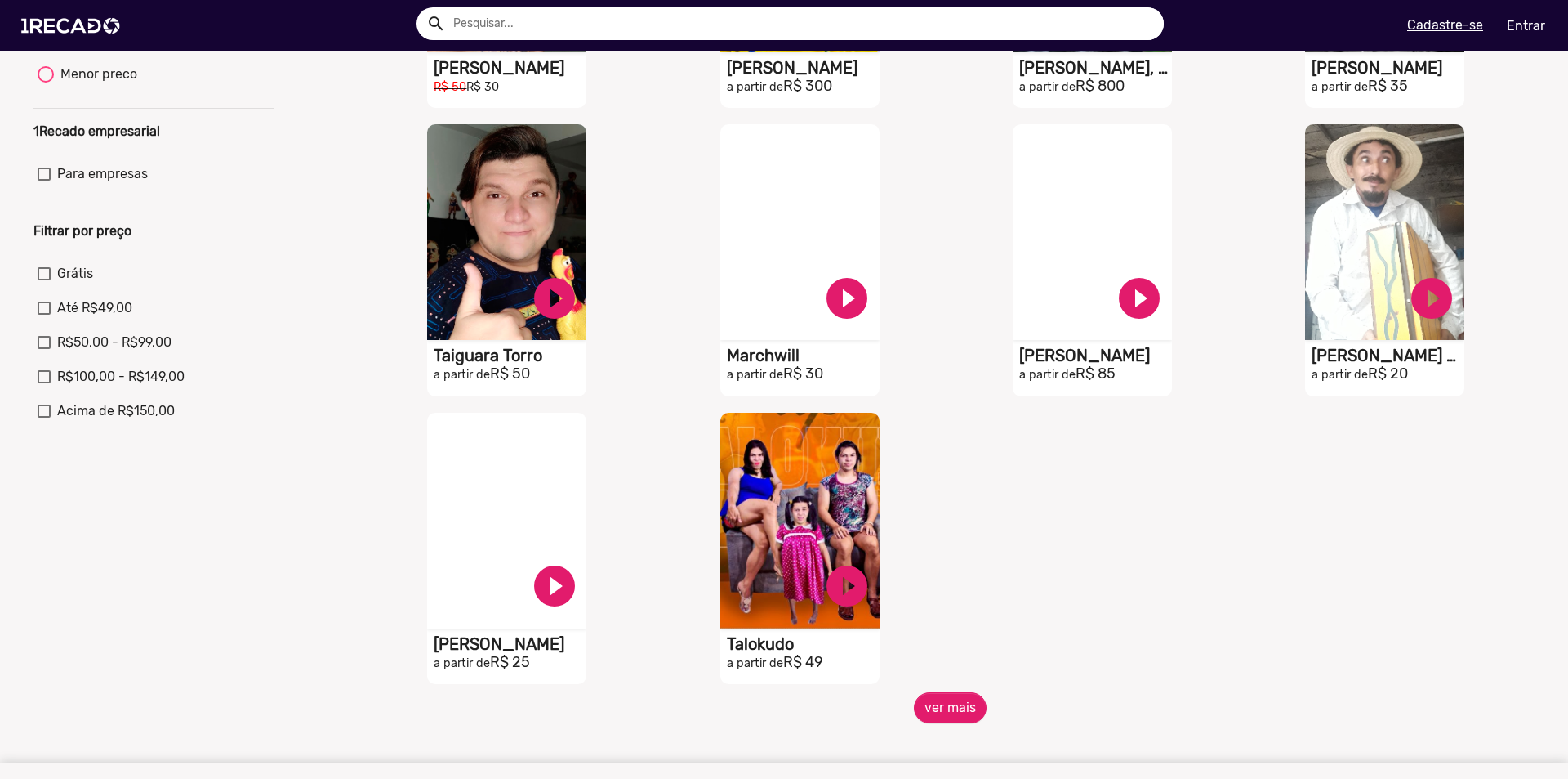
scroll to position [408, 0]
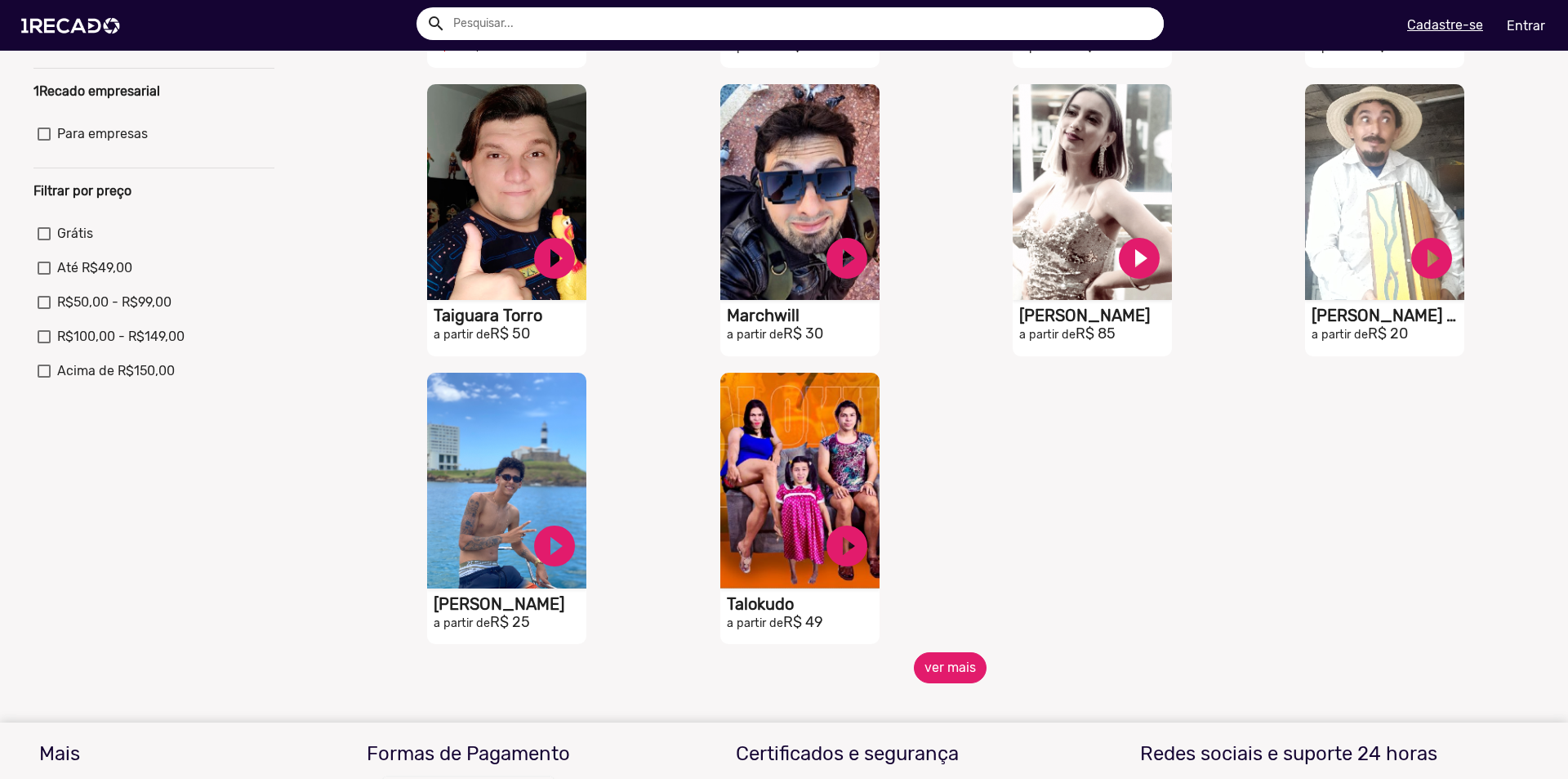
click at [923, 671] on button "ver mais" at bounding box center [950, 667] width 72 height 31
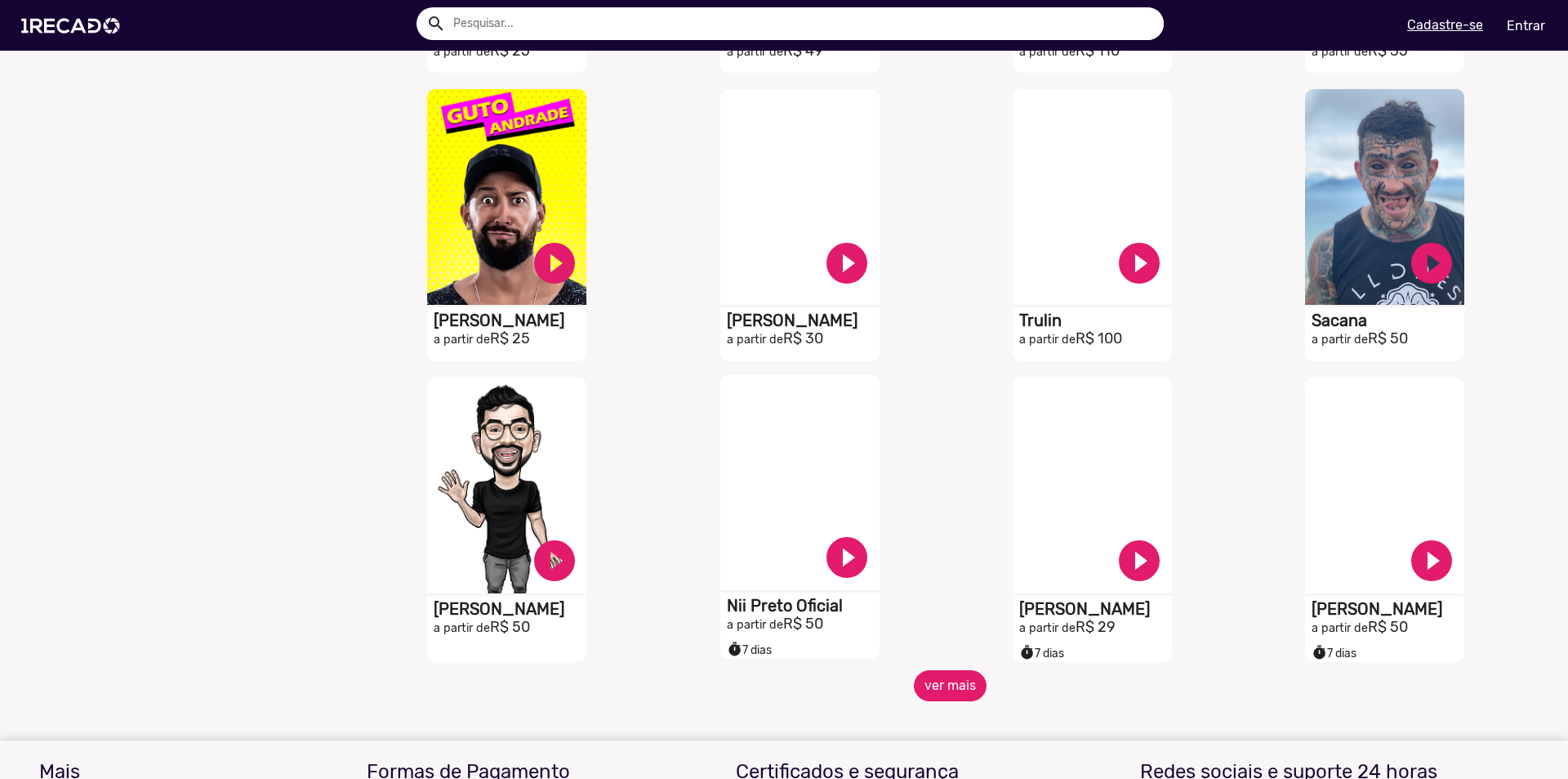
scroll to position [981, 0]
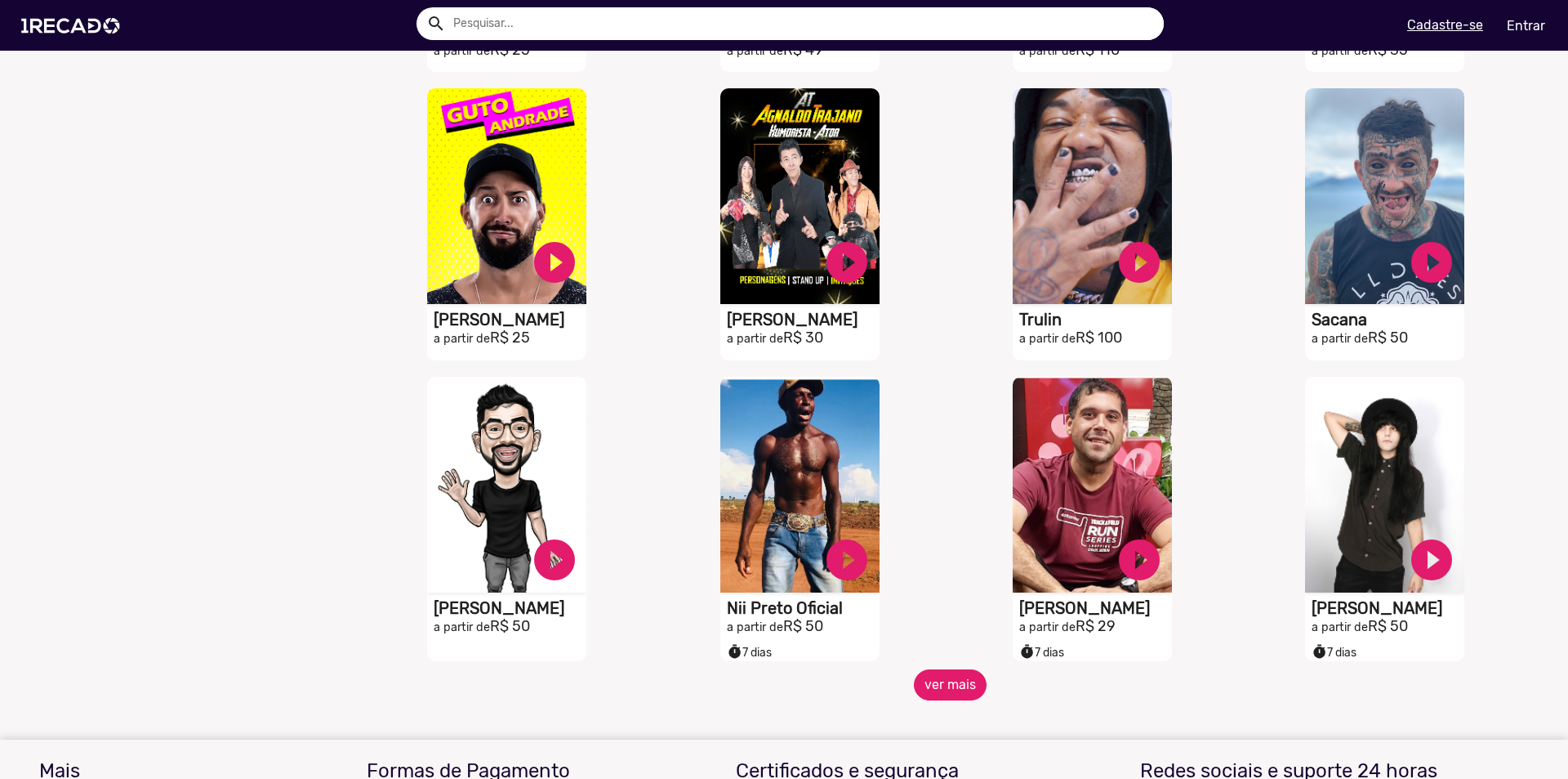
click at [919, 692] on button "ver mais" at bounding box center [950, 684] width 72 height 31
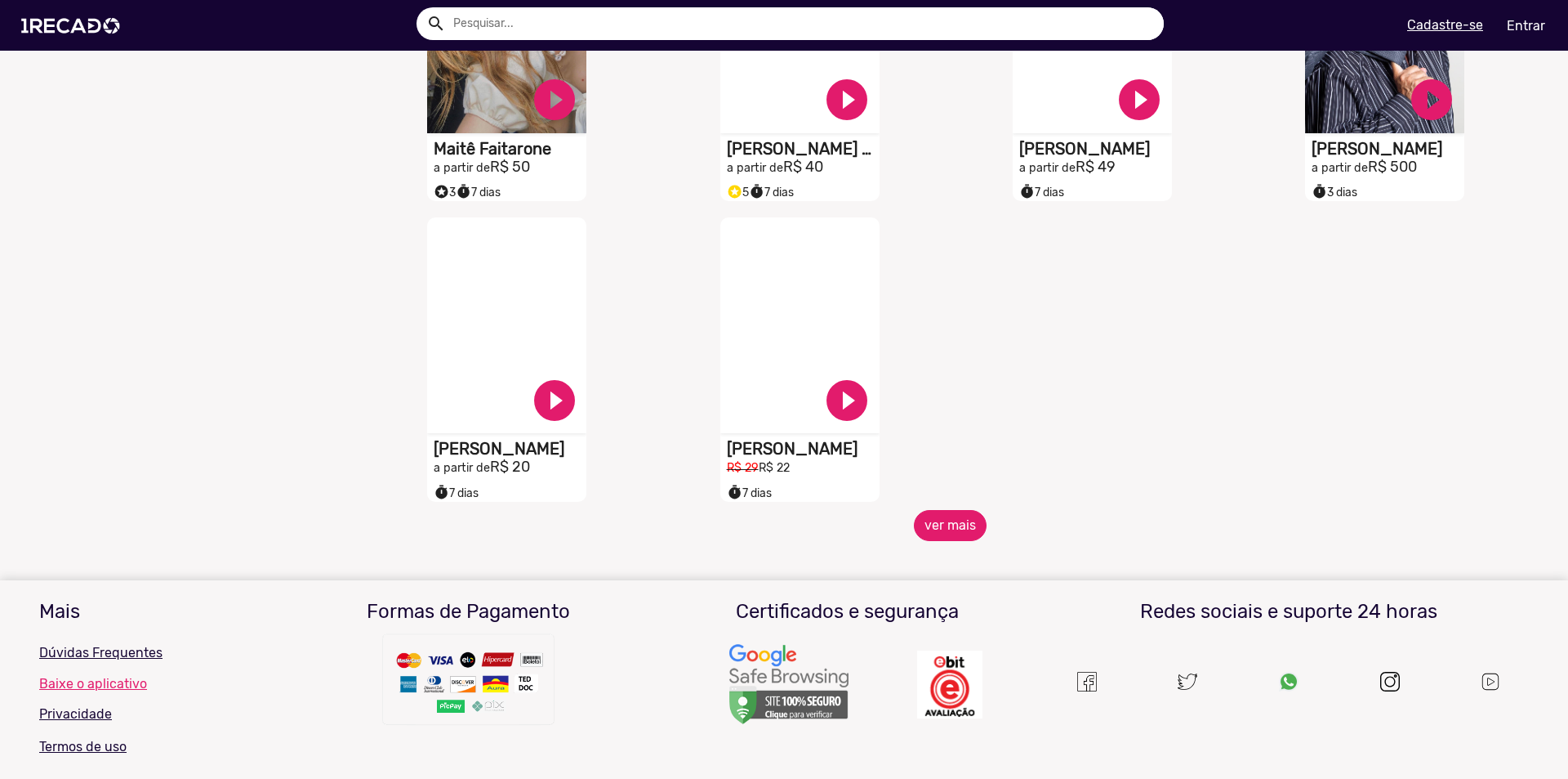
scroll to position [2042, 0]
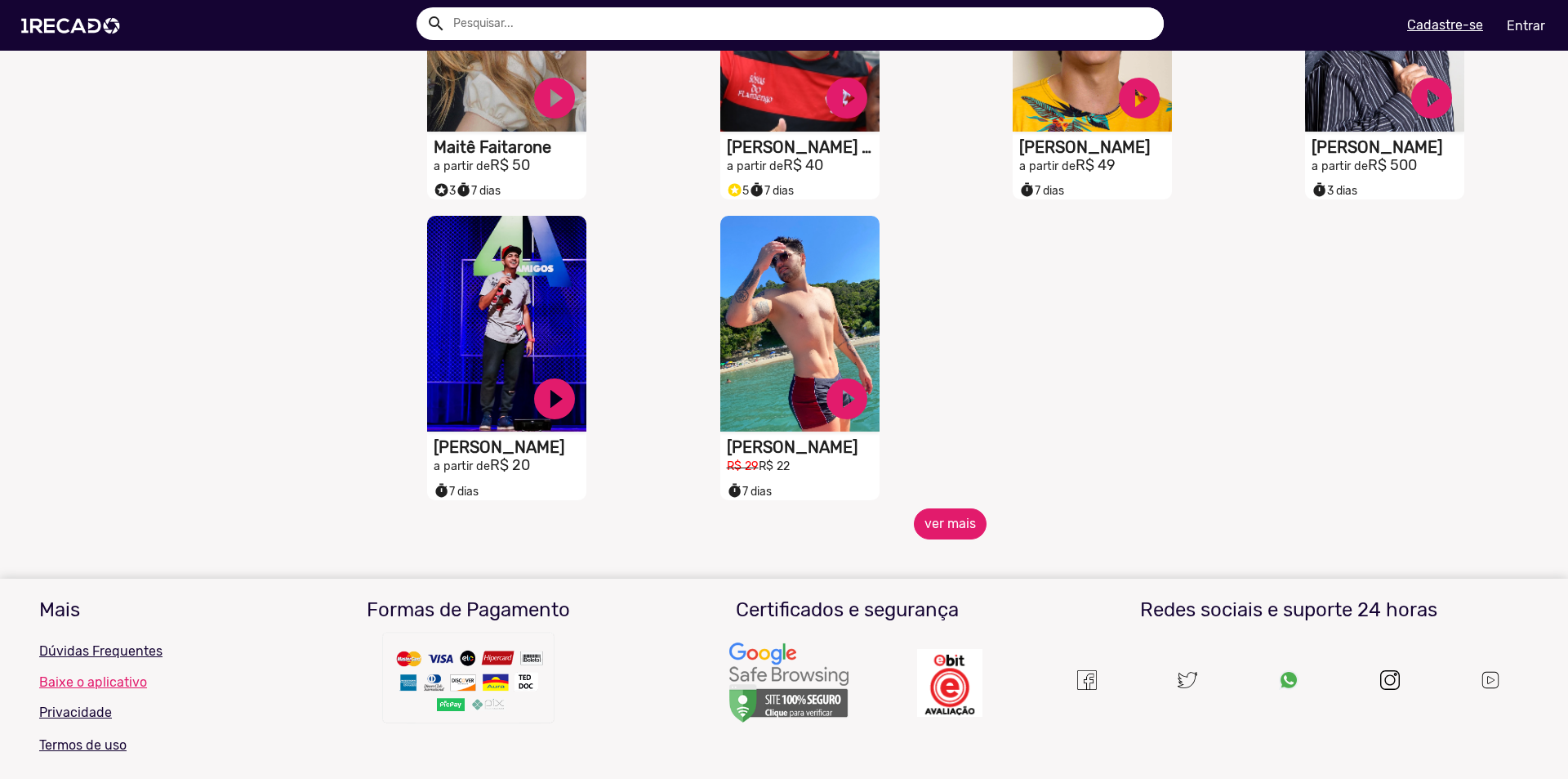
click at [972, 523] on button "ver mais" at bounding box center [950, 523] width 72 height 31
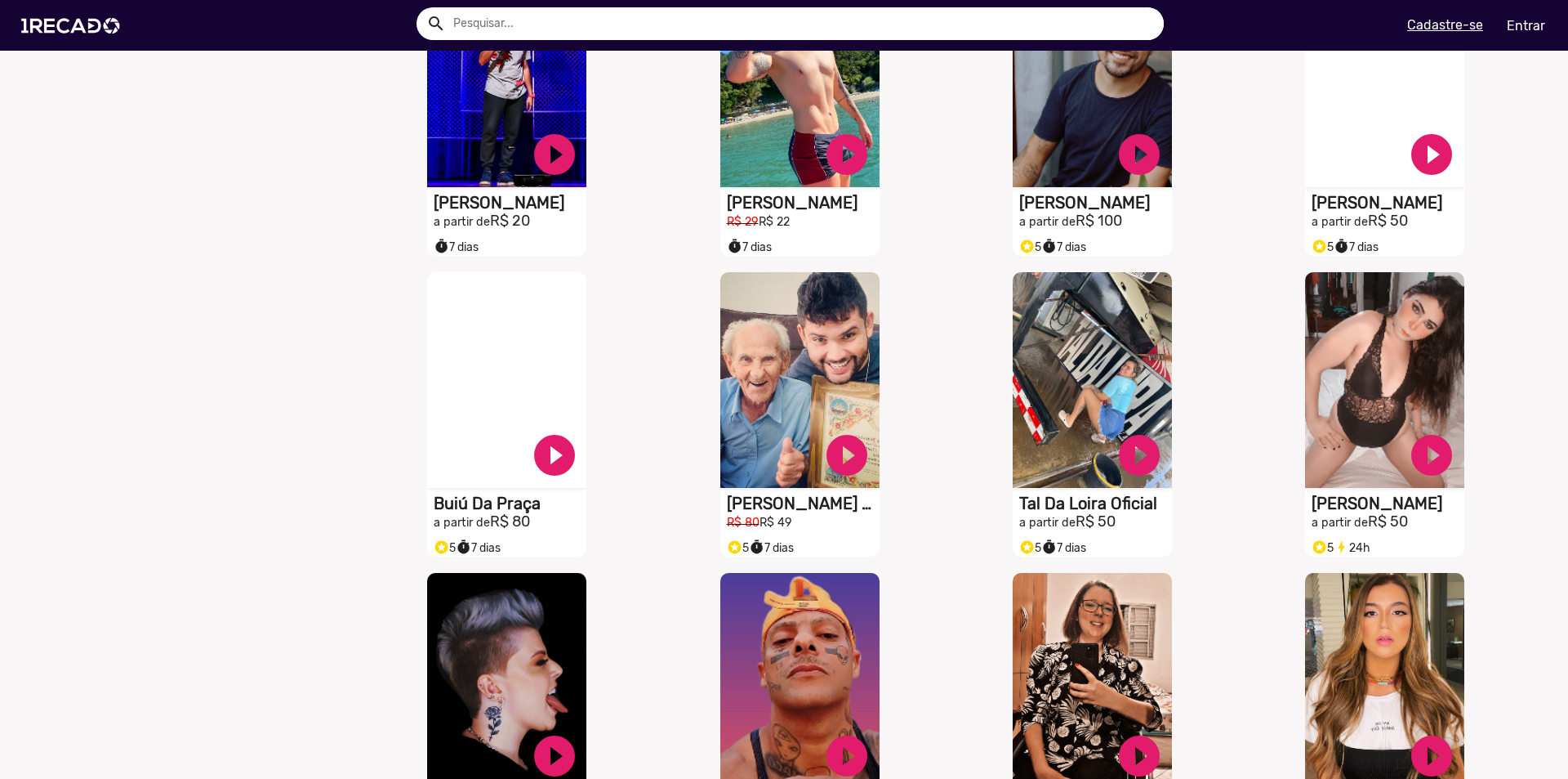
scroll to position [2287, 0]
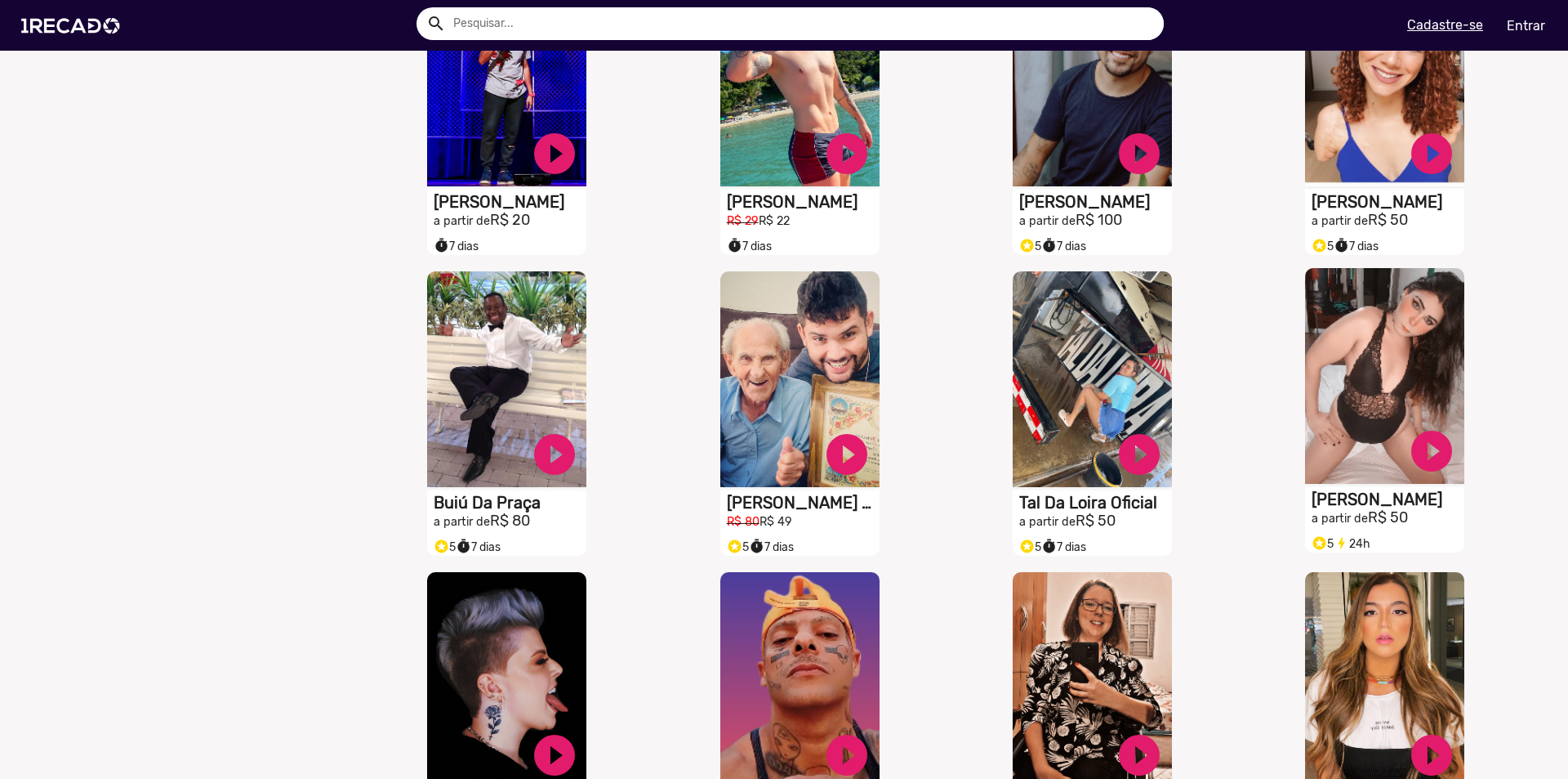
drag, startPoint x: 1336, startPoint y: 514, endPoint x: 1352, endPoint y: 517, distance: 16.3
click at [1352, 509] on h1 "Alice Hael" at bounding box center [1387, 499] width 153 height 20
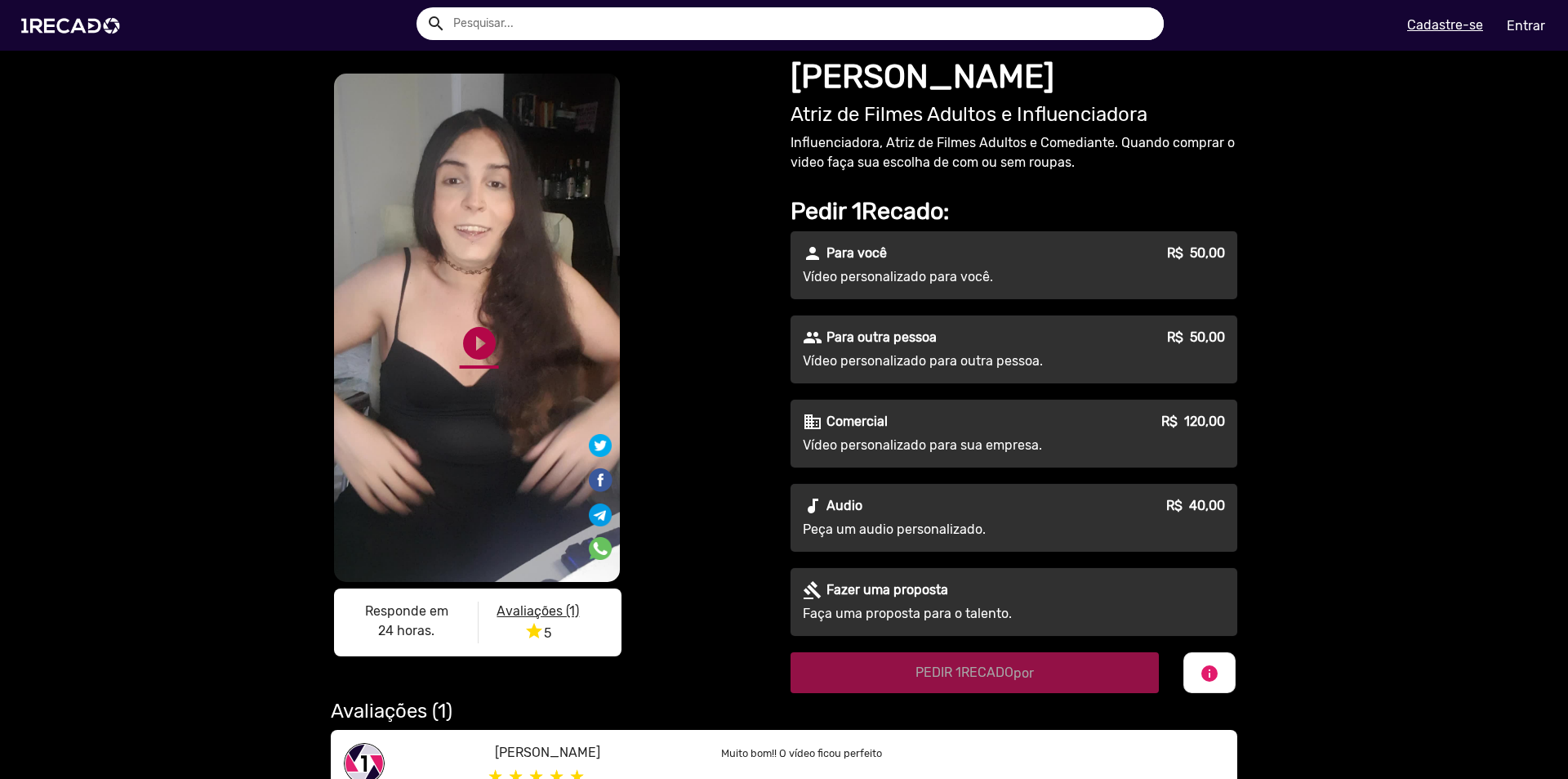
click at [480, 333] on link "play_circle_filled" at bounding box center [479, 343] width 39 height 39
click at [479, 340] on link "pause_circle" at bounding box center [479, 343] width 39 height 39
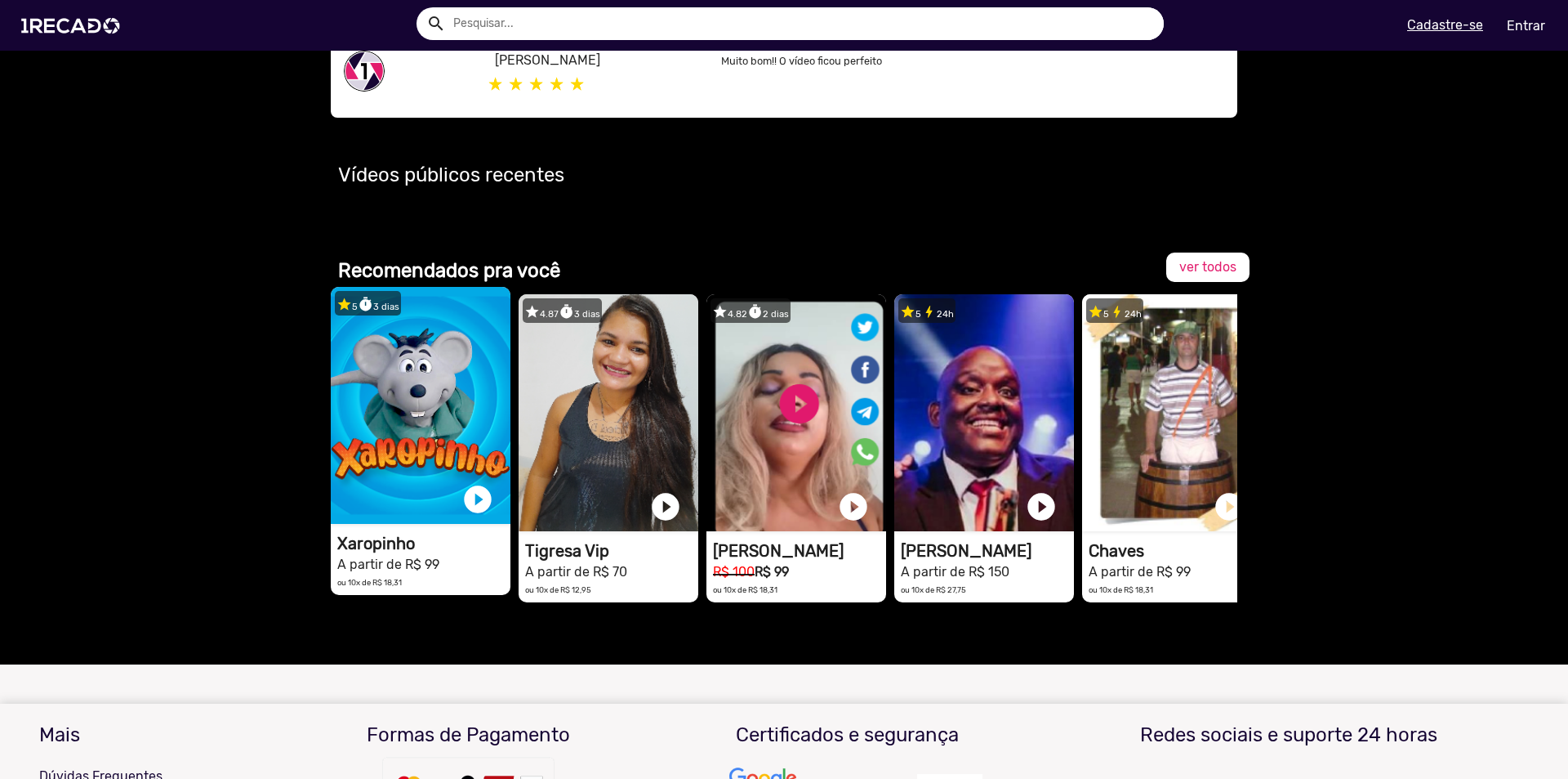
scroll to position [953, 0]
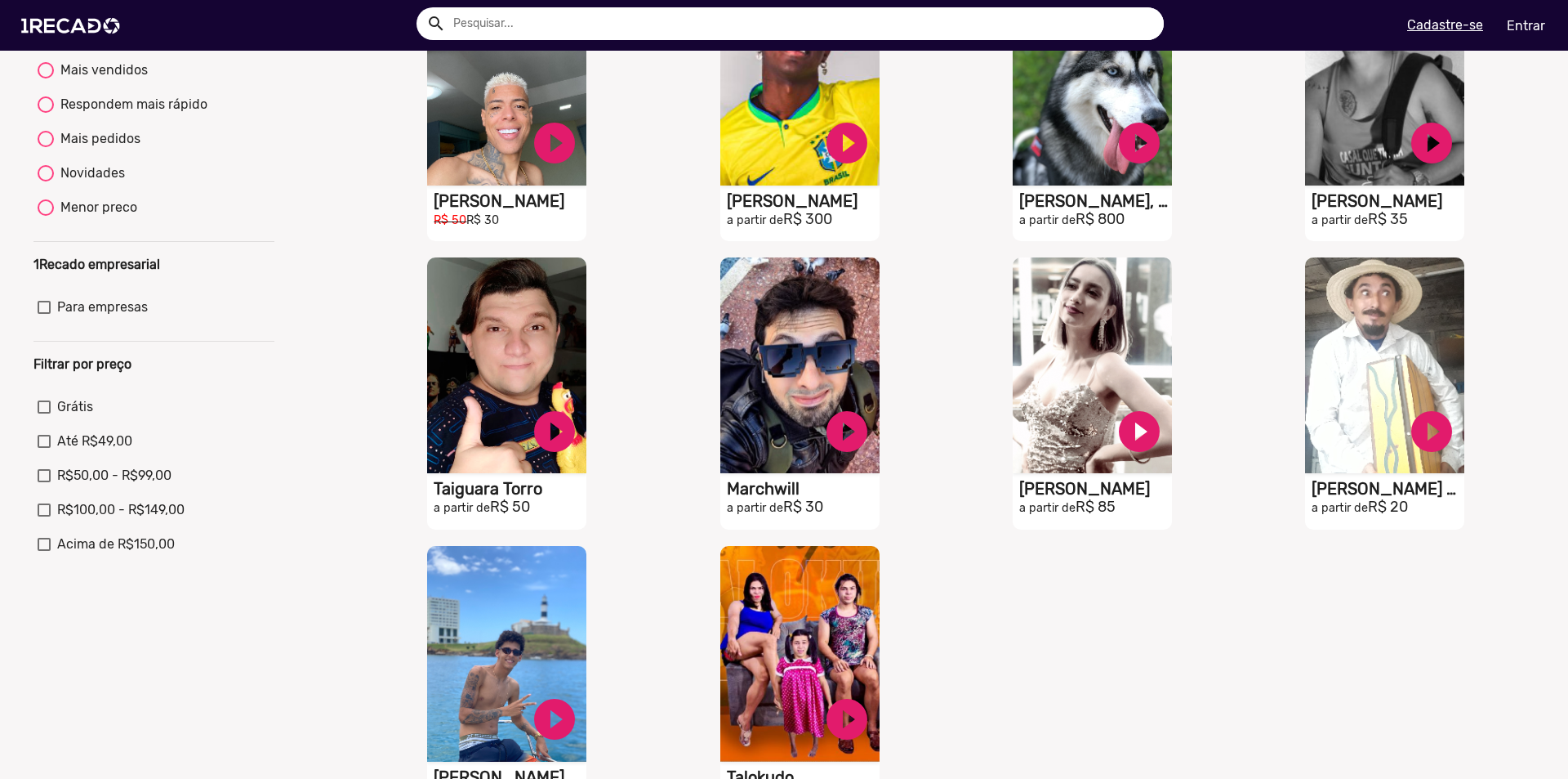
scroll to position [490, 0]
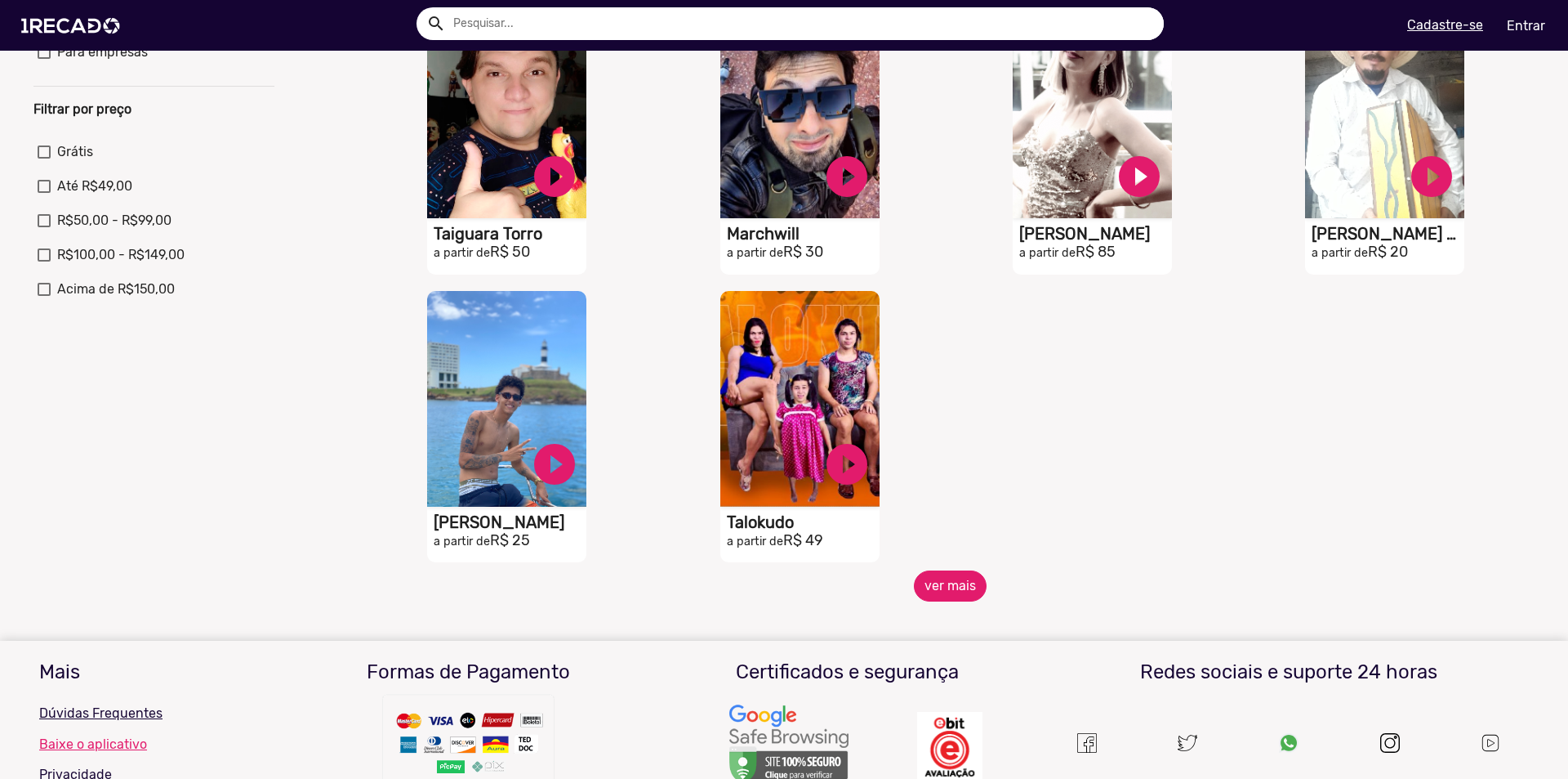
click at [921, 594] on button "ver mais" at bounding box center [950, 586] width 72 height 31
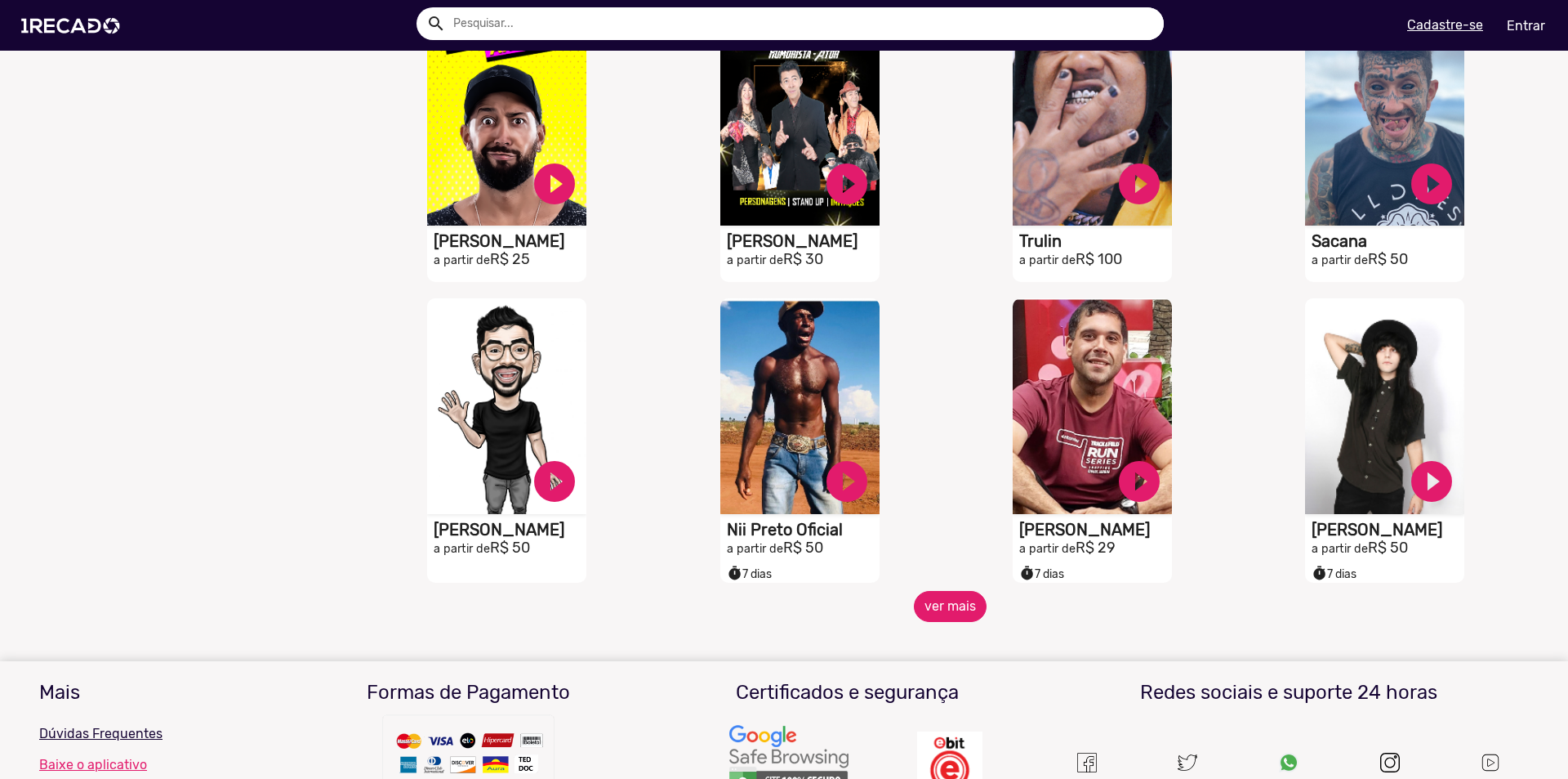
scroll to position [1062, 0]
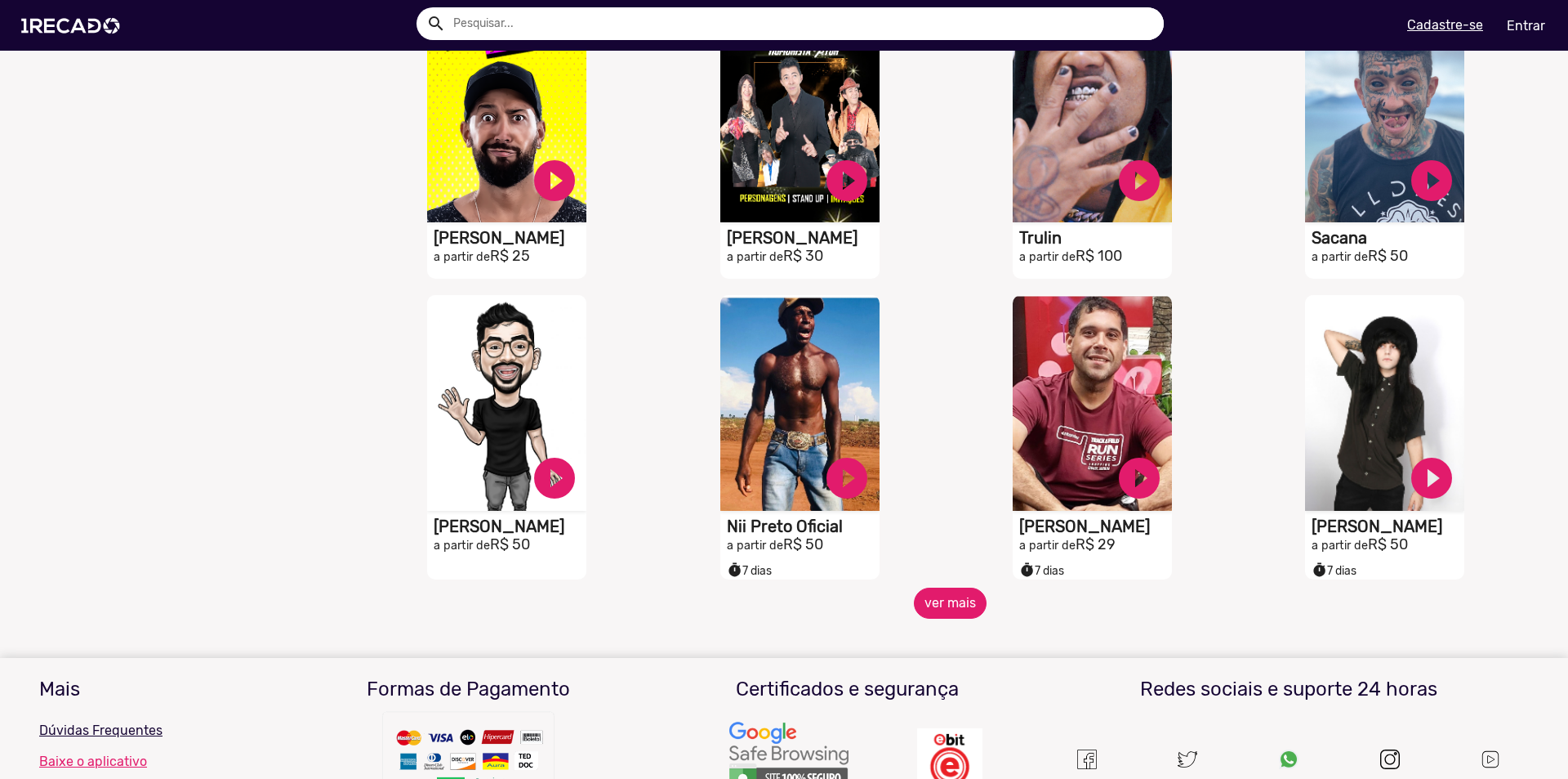
click at [931, 611] on button "ver mais" at bounding box center [950, 603] width 72 height 31
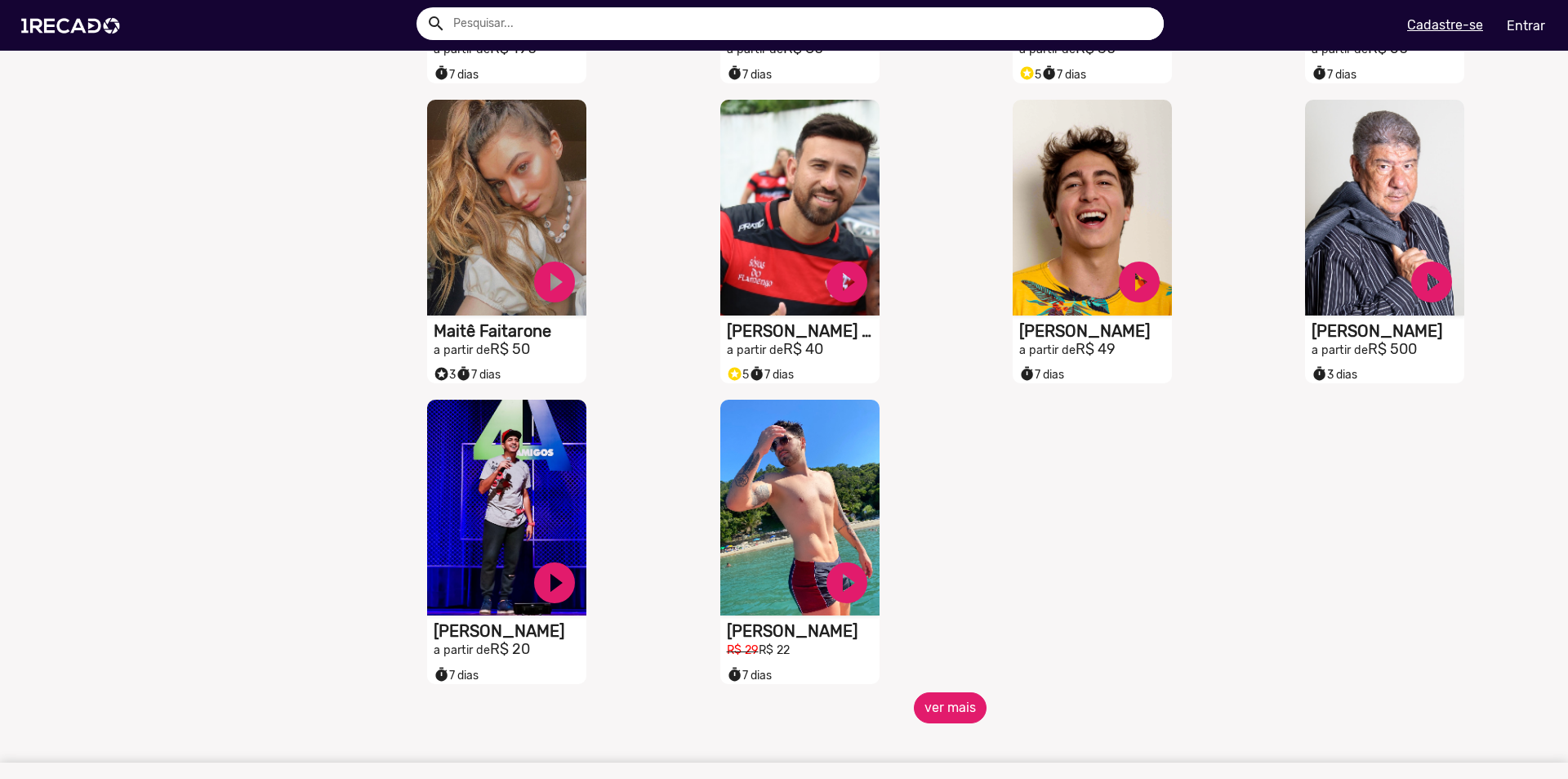
scroll to position [1879, 0]
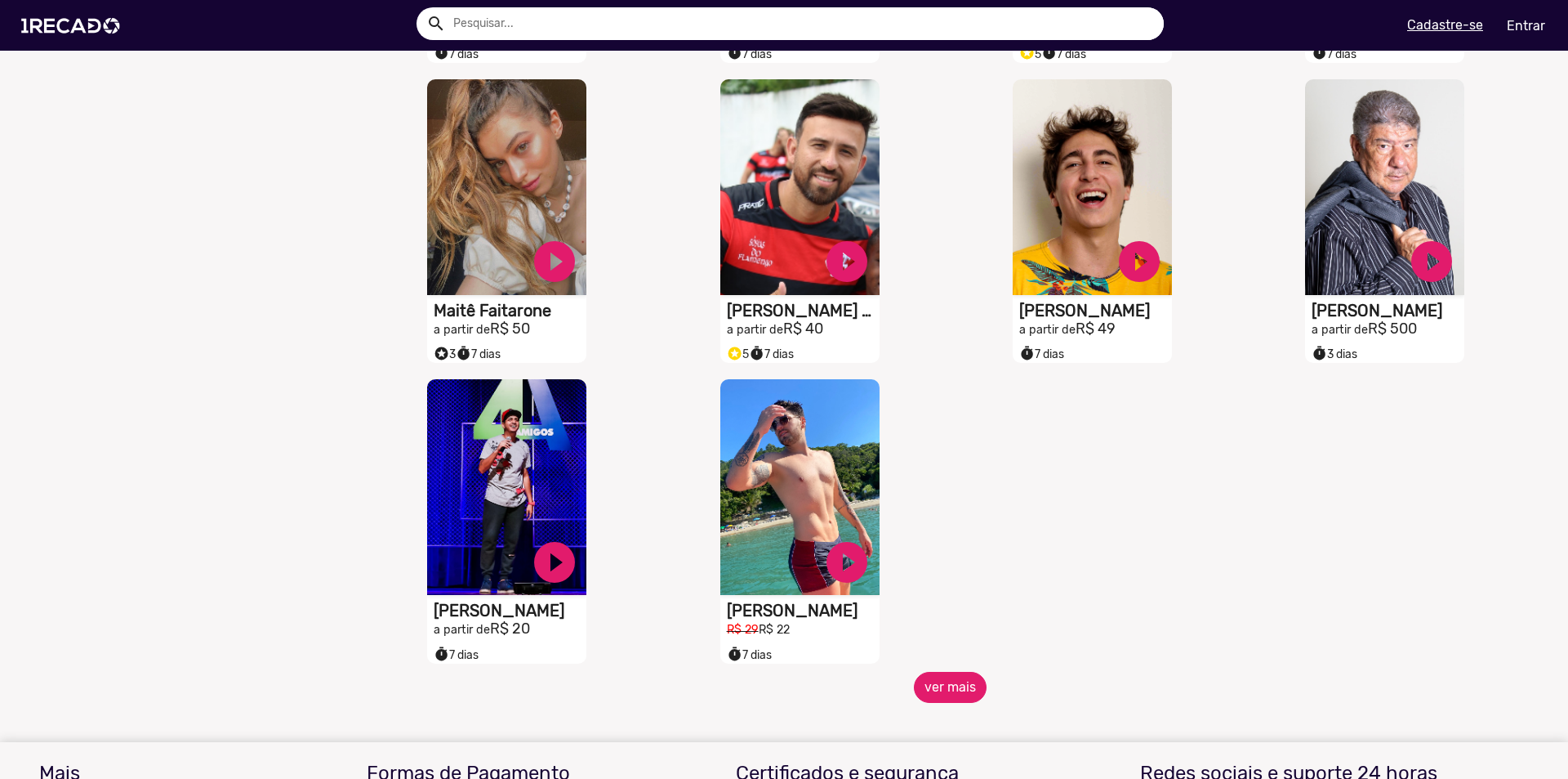
click at [944, 700] on button "ver mais" at bounding box center [950, 687] width 72 height 31
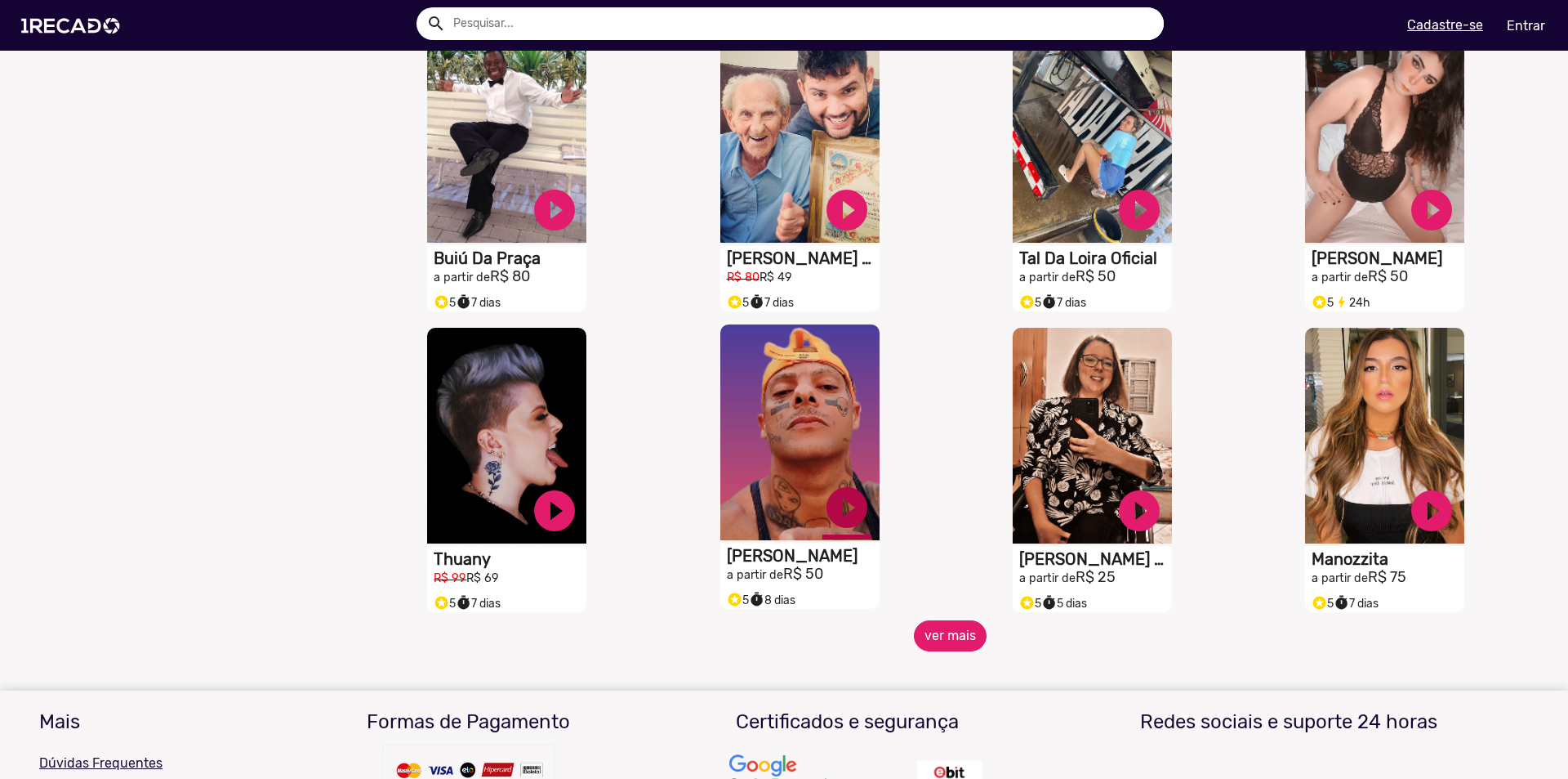
scroll to position [2532, 0]
click at [955, 638] on button "ver mais" at bounding box center [950, 634] width 72 height 31
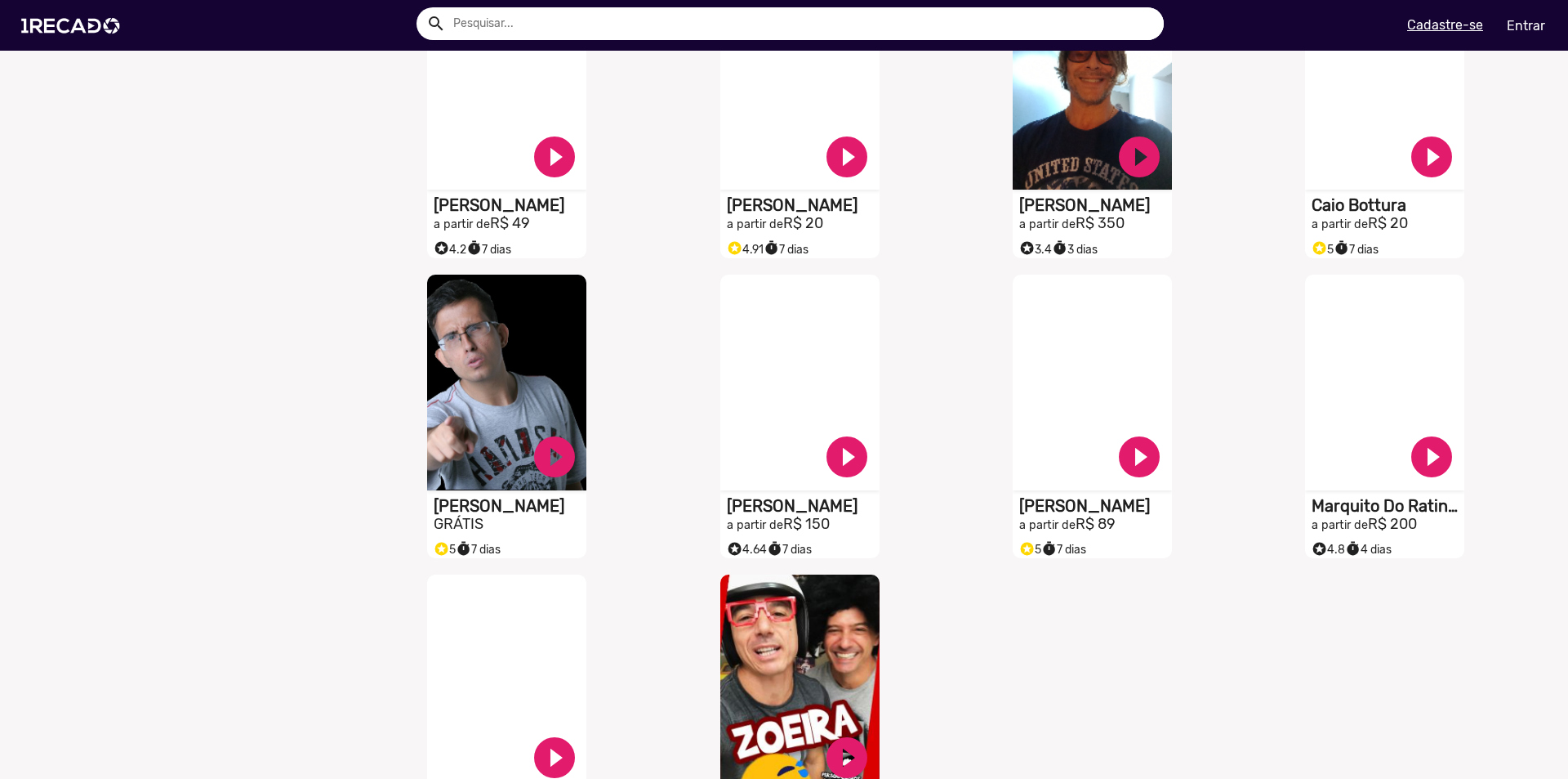
scroll to position [3513, 0]
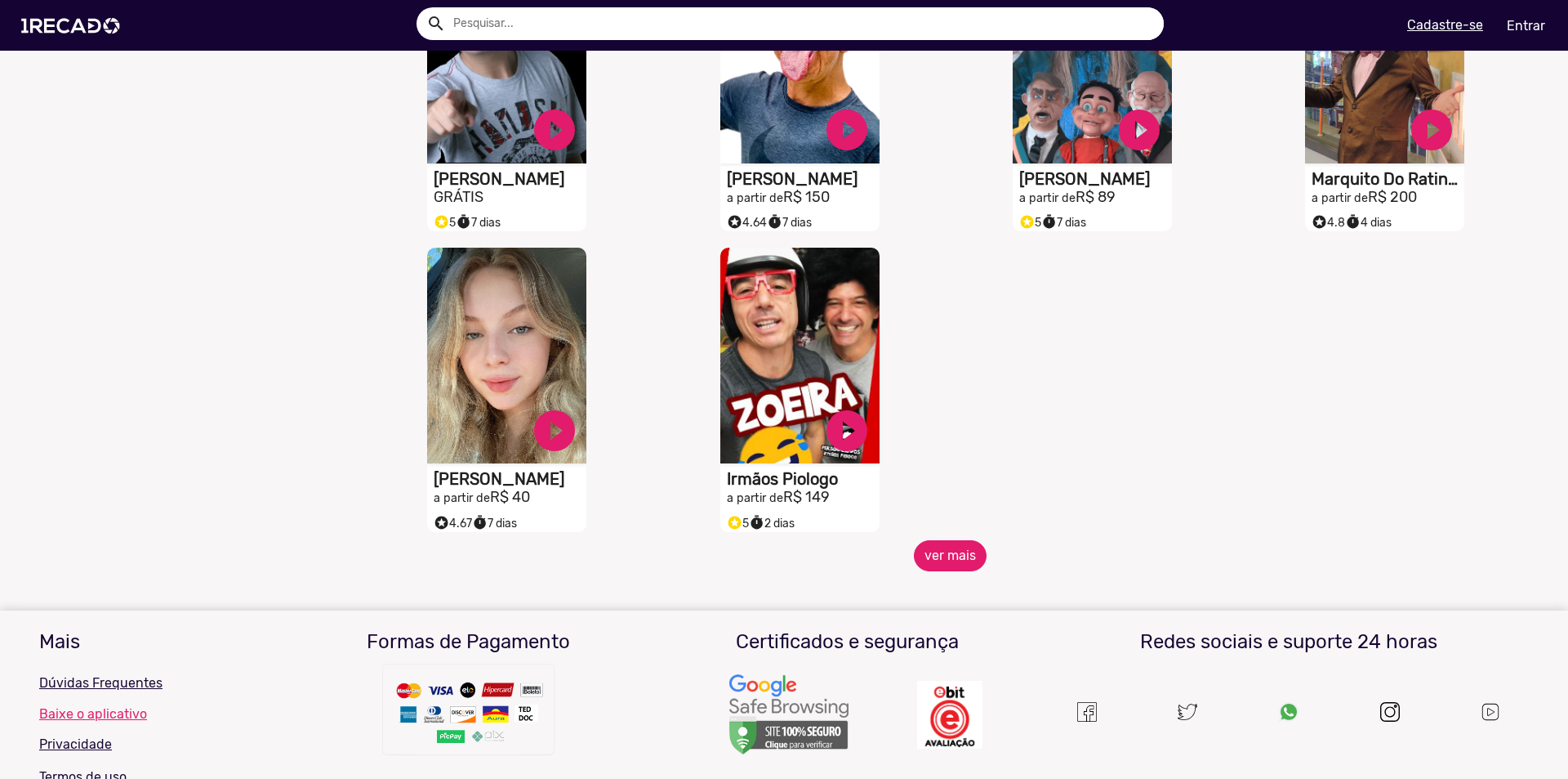
click at [940, 571] on button "ver mais" at bounding box center [950, 556] width 72 height 31
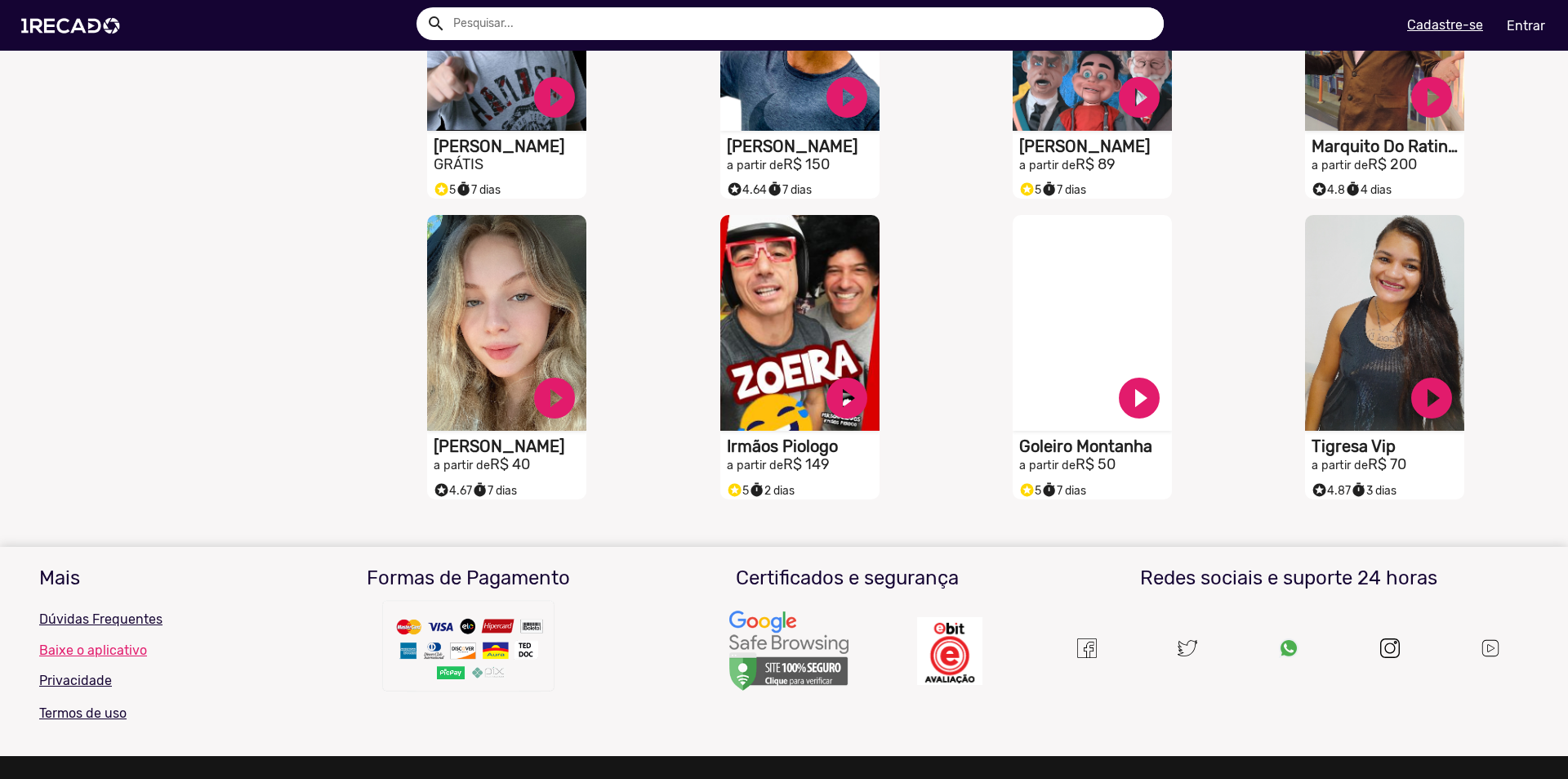
scroll to position [3650, 0]
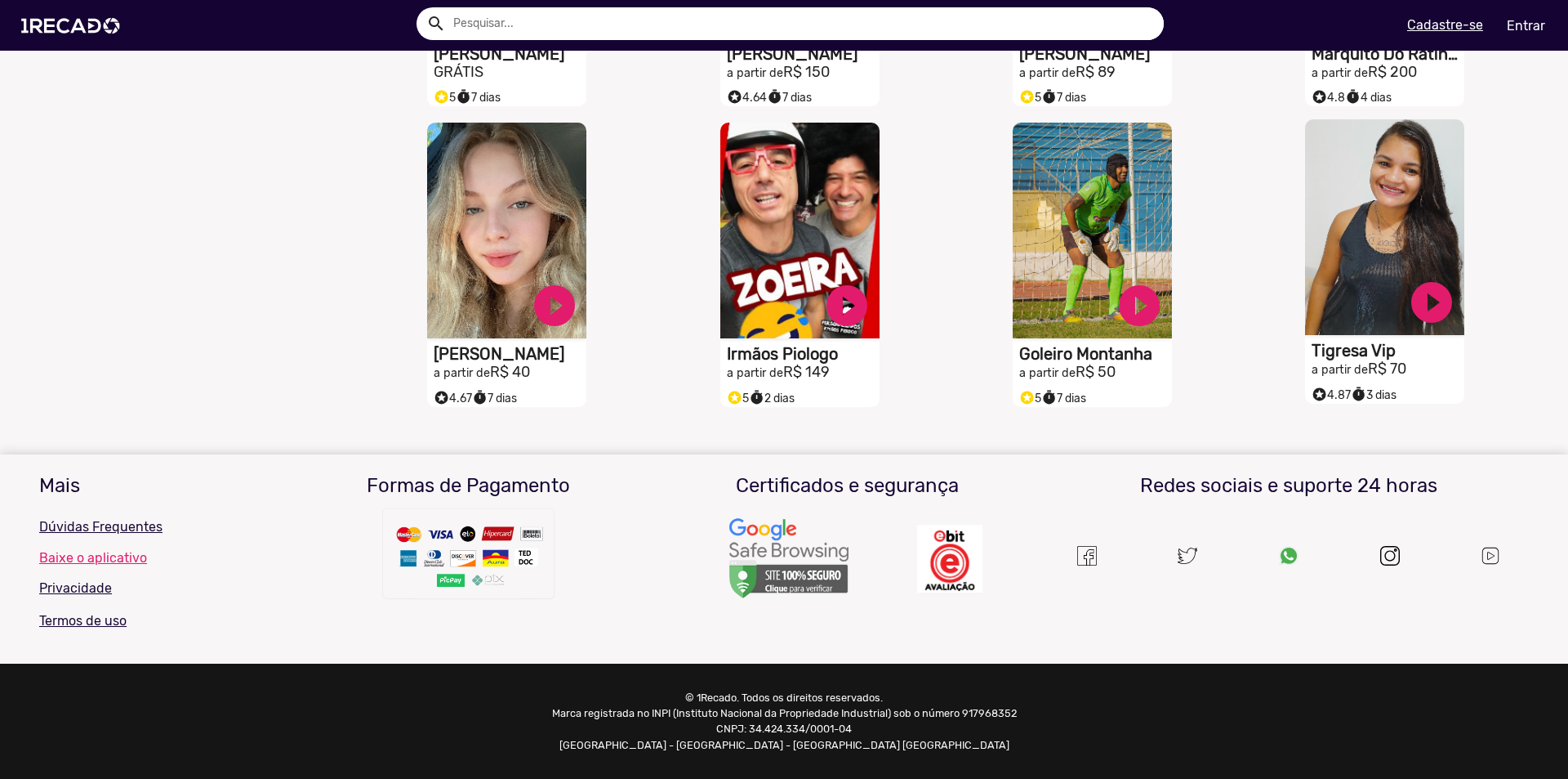
click at [1361, 350] on h1 "Tigresa Vip" at bounding box center [1387, 351] width 153 height 20
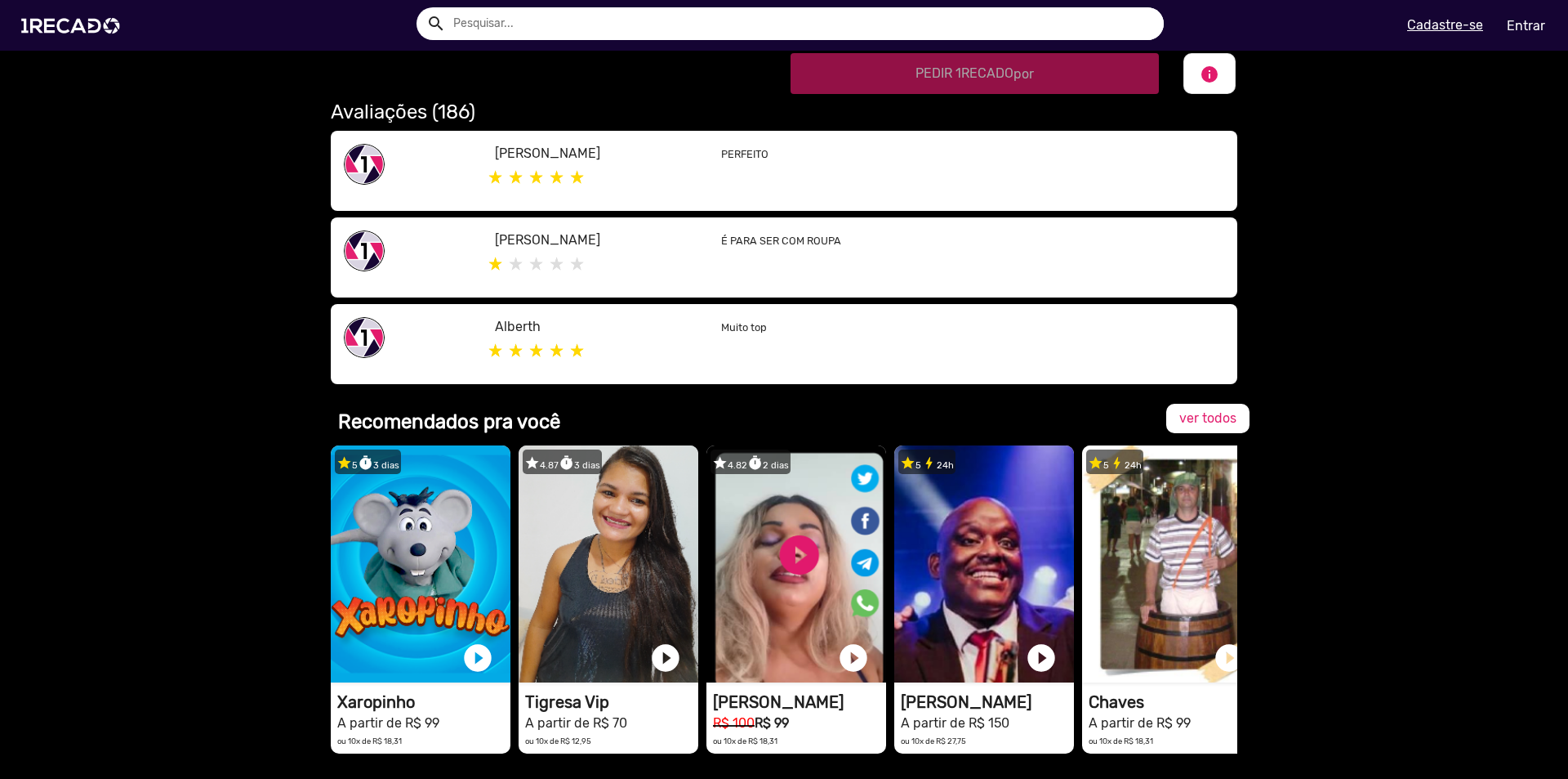
scroll to position [981, 0]
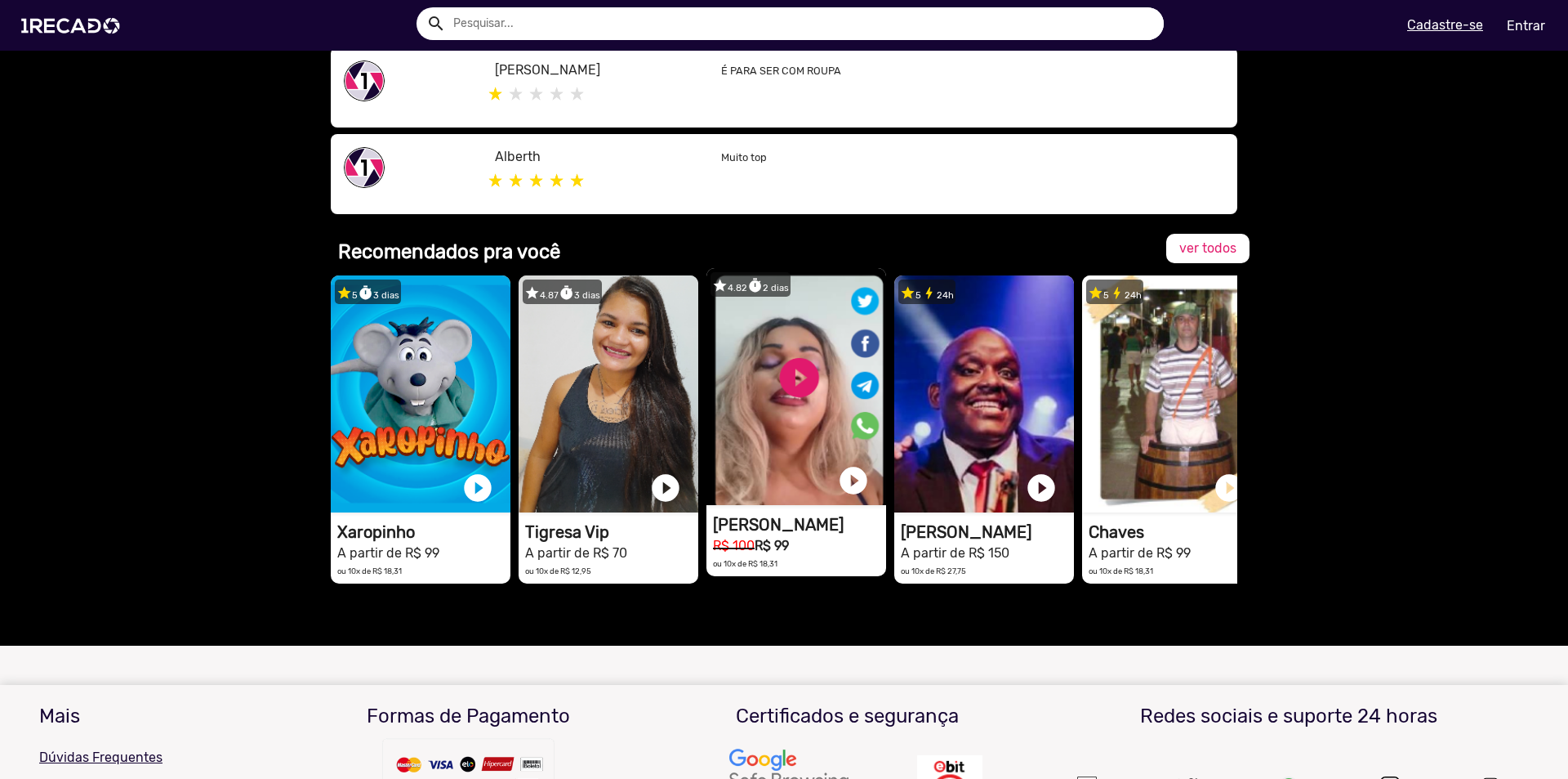
click at [792, 429] on video "1RECADO vídeos dedicados para fãs e empresas" at bounding box center [796, 387] width 180 height 237
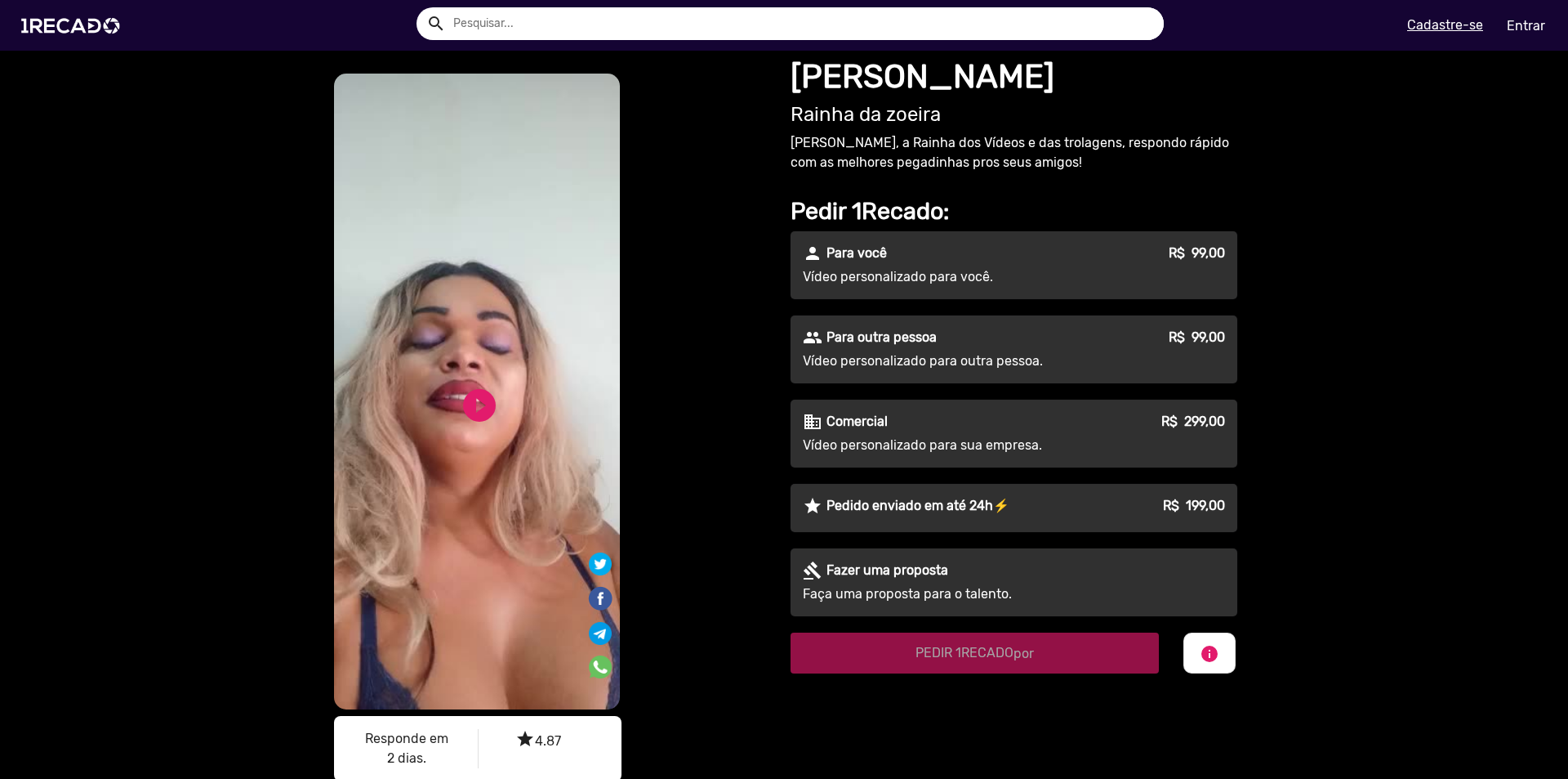
click at [472, 431] on video "S1RECADO vídeos dedicados para fãs e empresas" at bounding box center [477, 390] width 285 height 635
click at [472, 405] on link "play_circle_filled" at bounding box center [479, 405] width 39 height 39
click at [477, 396] on link "pause_circle" at bounding box center [479, 415] width 39 height 39
click at [77, 14] on img at bounding box center [74, 25] width 124 height 70
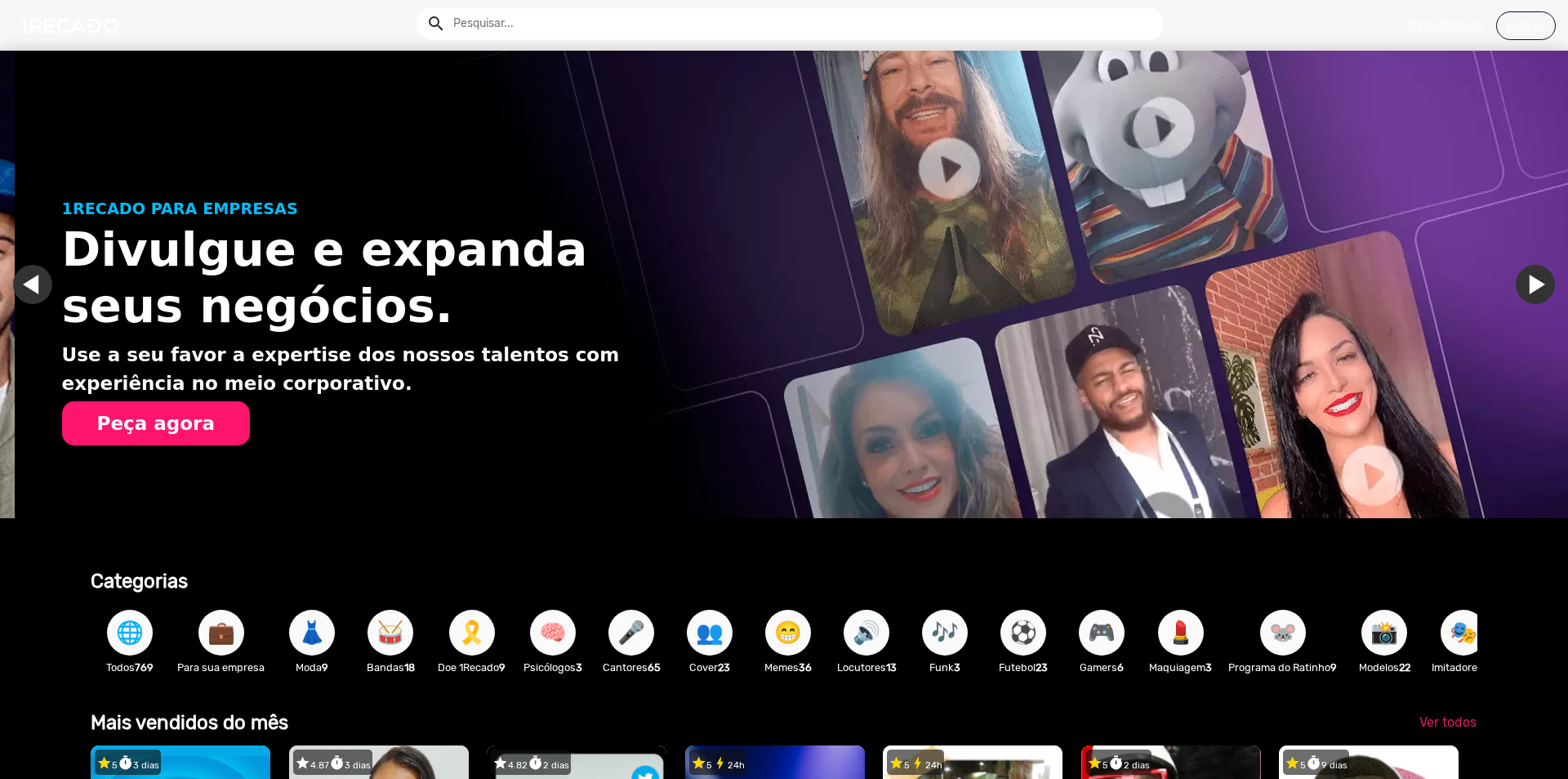
scroll to position [0, 1555]
